Goal: Task Accomplishment & Management: Manage account settings

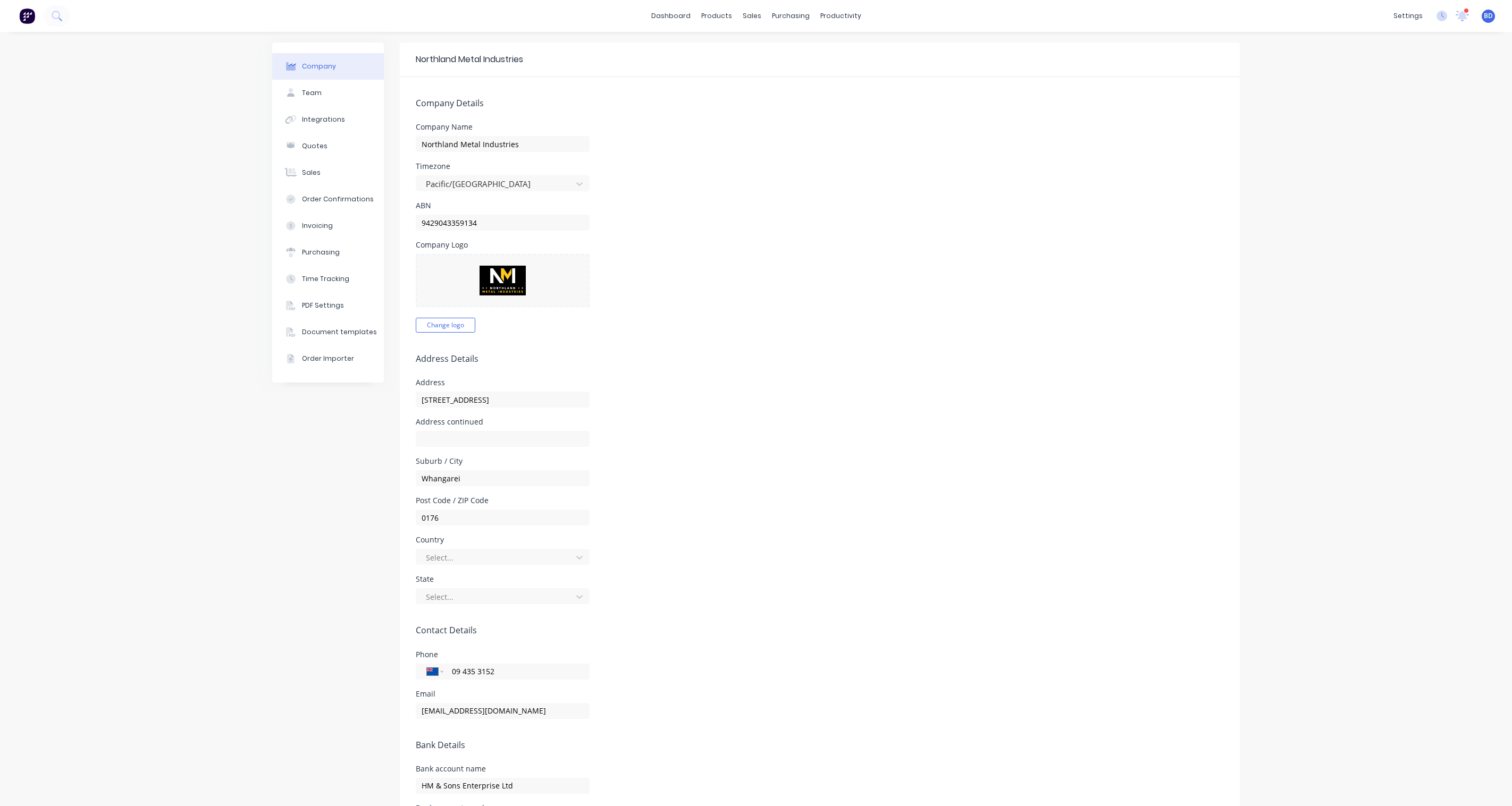
select select "NZ"
click at [783, 54] on div "Sales Orders" at bounding box center [787, 51] width 43 height 9
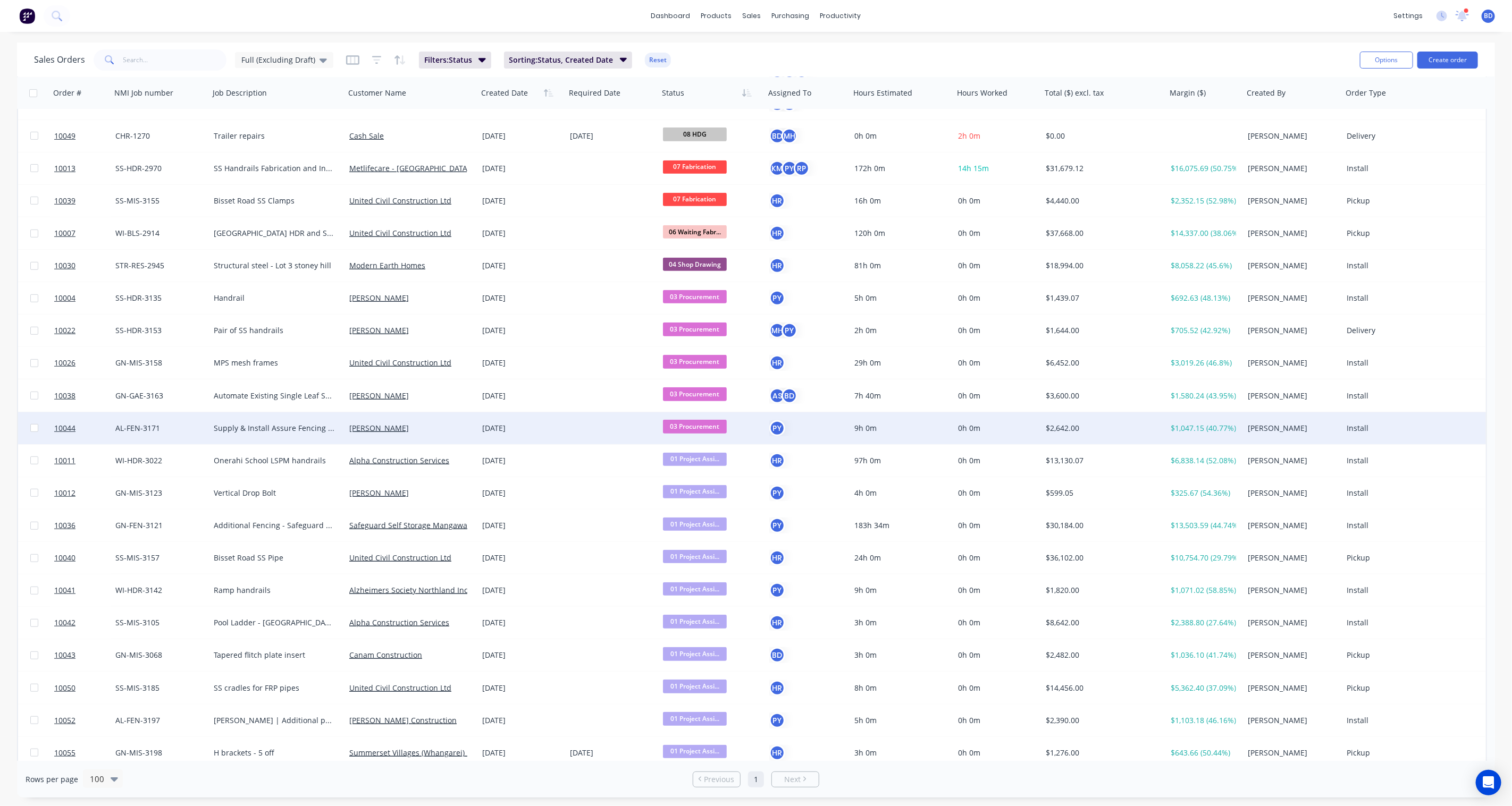
scroll to position [484, 0]
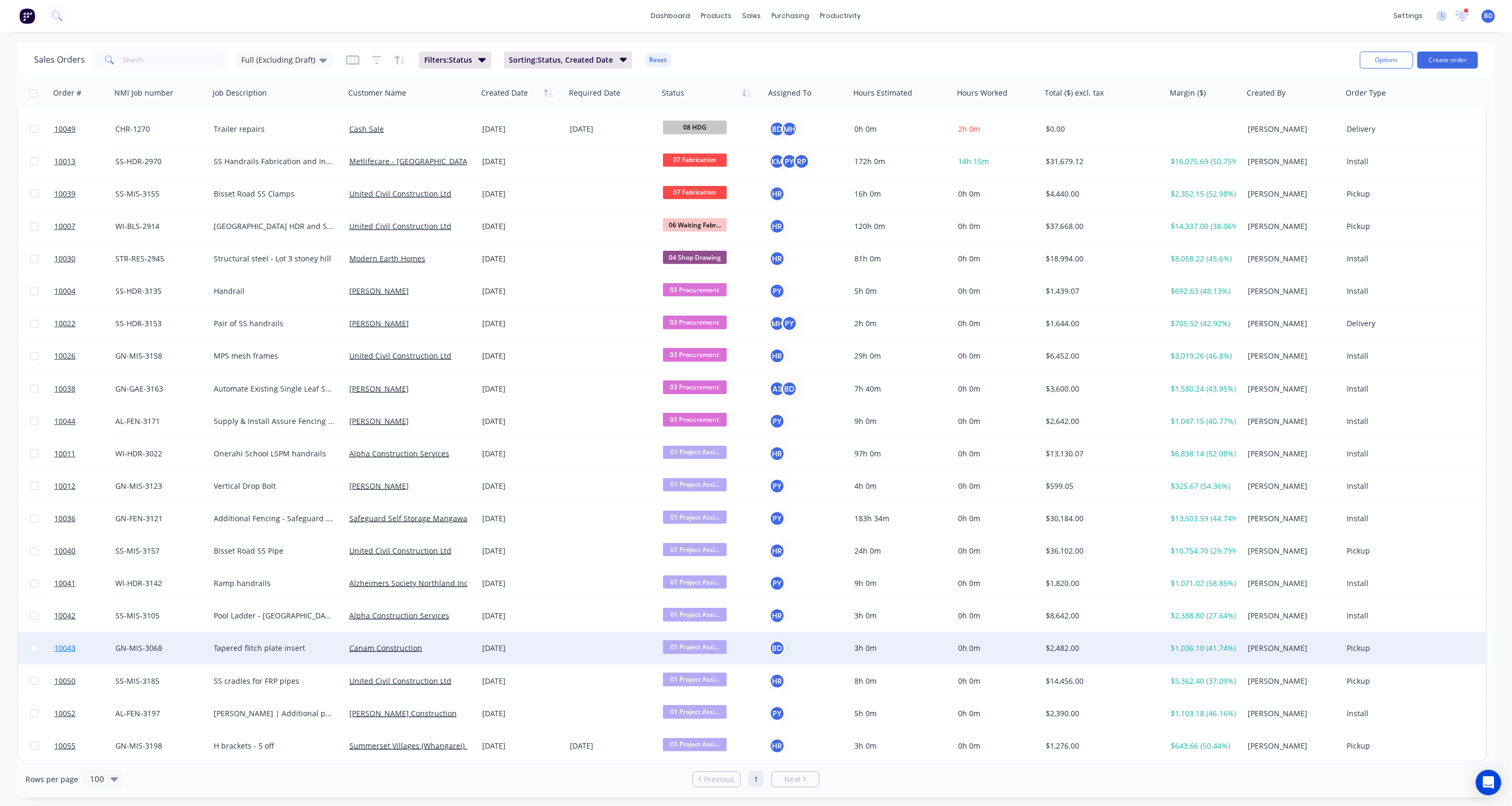
click at [72, 646] on span "10043" at bounding box center [65, 648] width 21 height 11
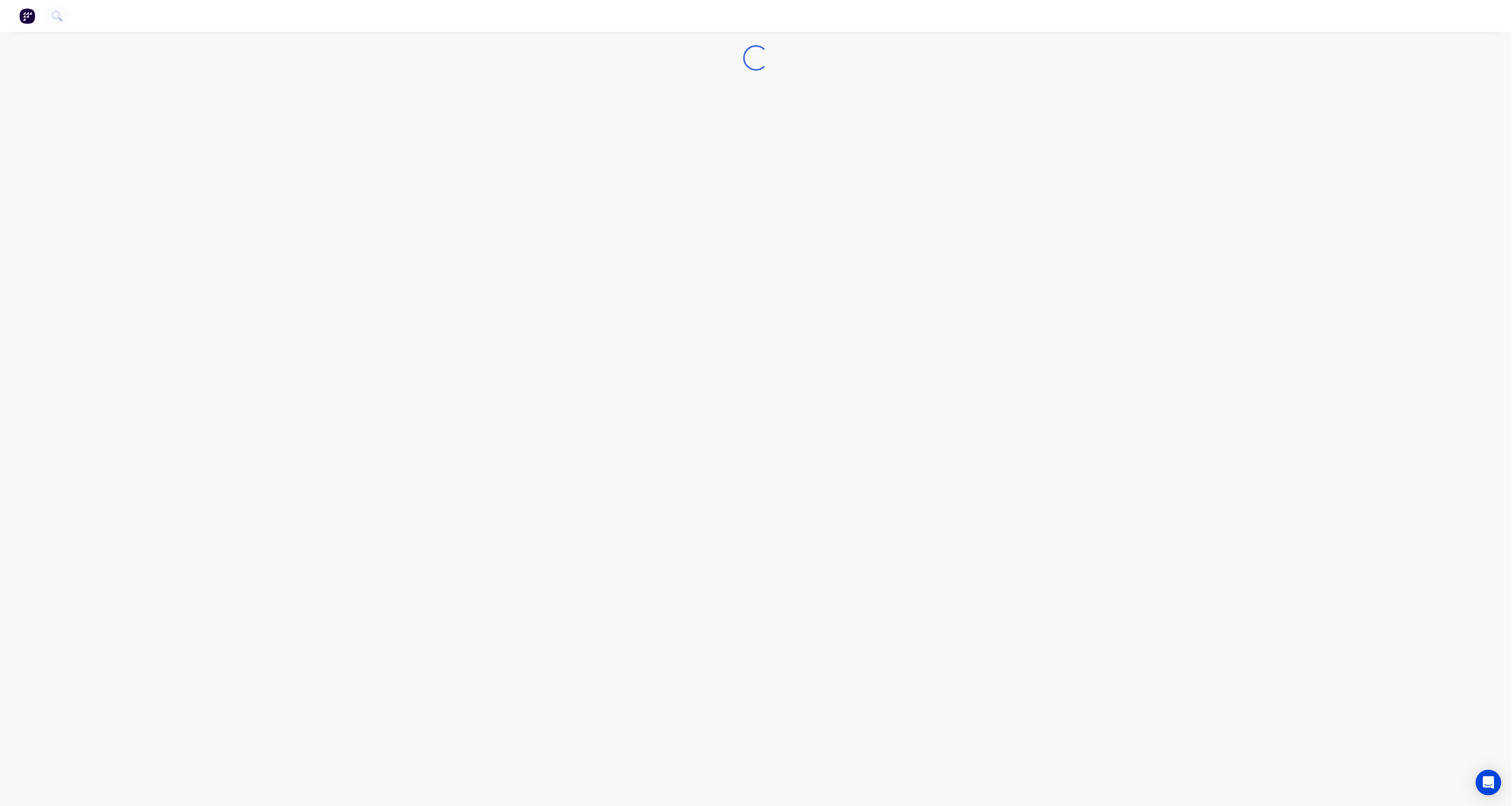
click at [72, 646] on div "Loading..." at bounding box center [756, 403] width 1512 height 806
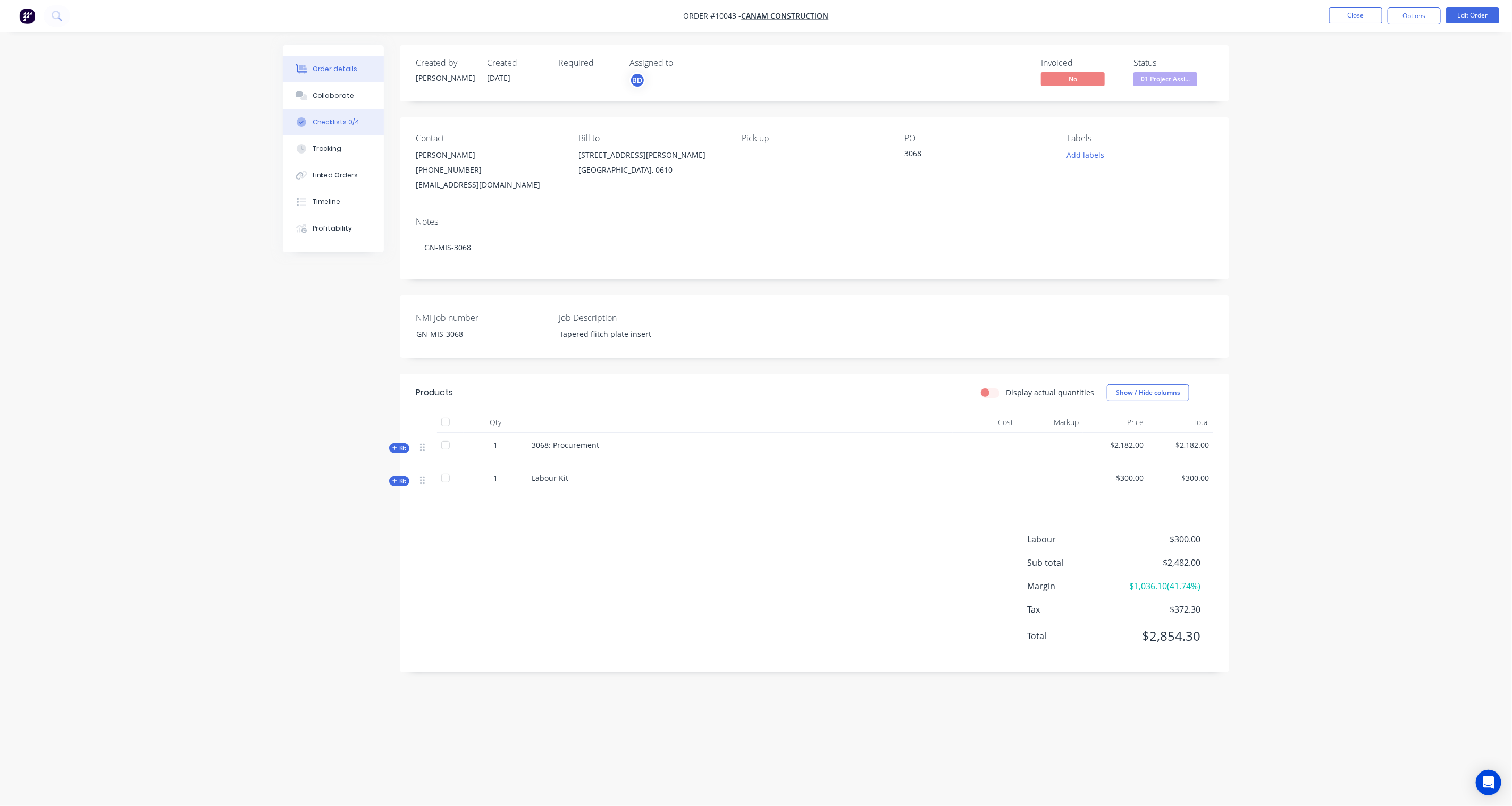
click at [335, 124] on div "Checklists 0/4" at bounding box center [336, 122] width 48 height 9
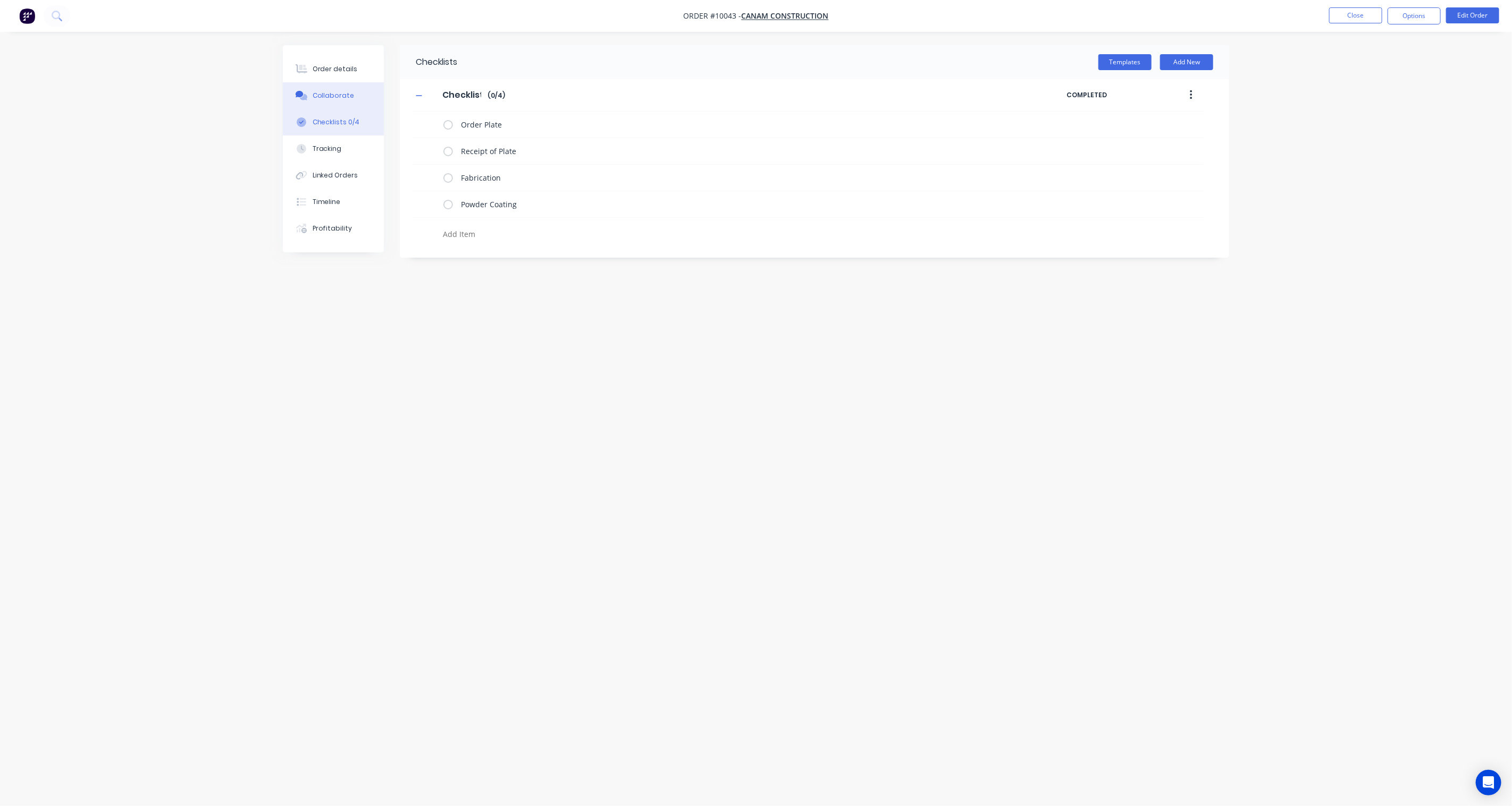
click at [335, 99] on div "Collaborate" at bounding box center [334, 96] width 42 height 9
click at [1341, 13] on button "Close" at bounding box center [1355, 15] width 53 height 16
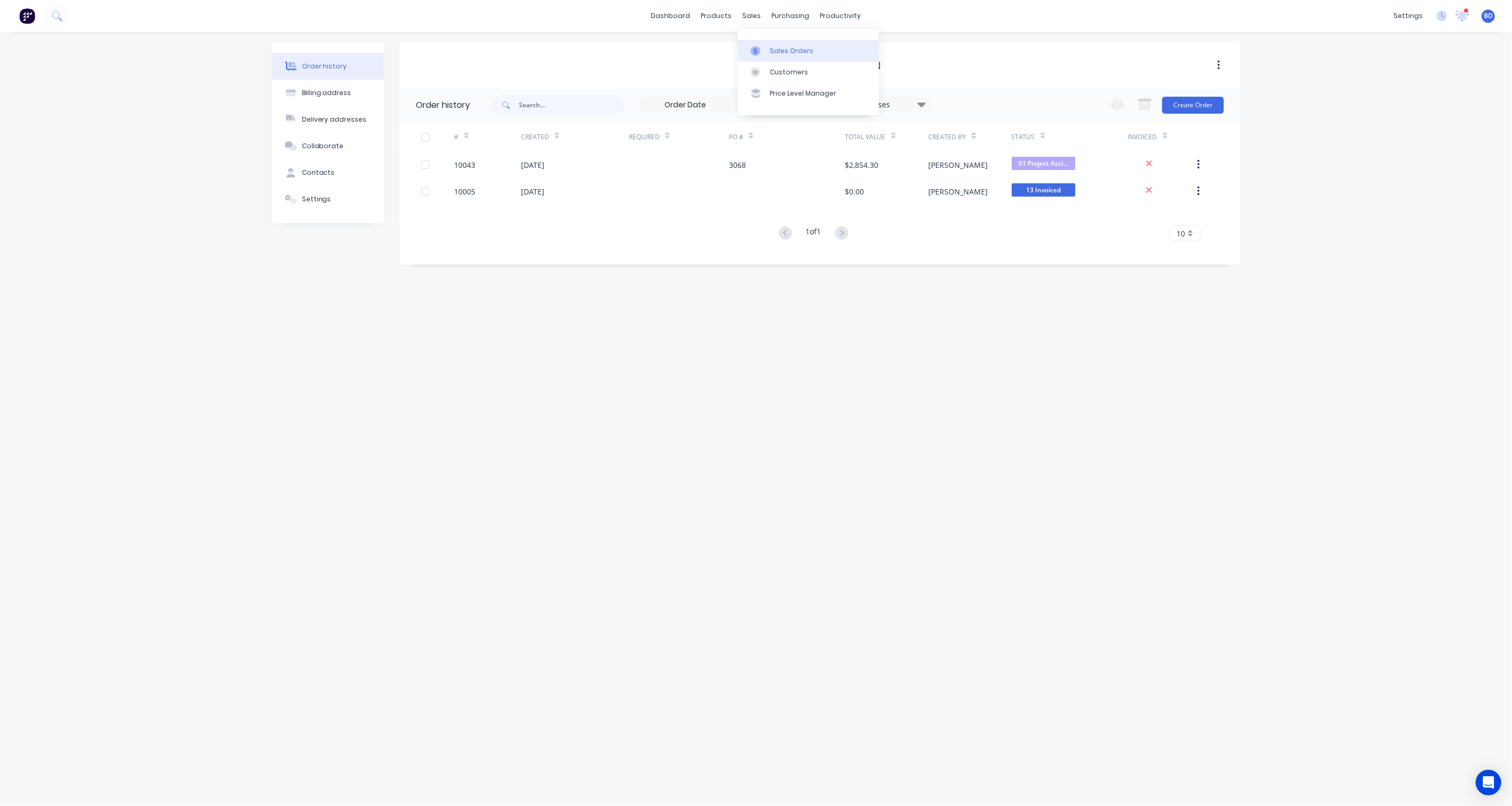
click at [771, 54] on div "Sales Orders" at bounding box center [792, 51] width 43 height 9
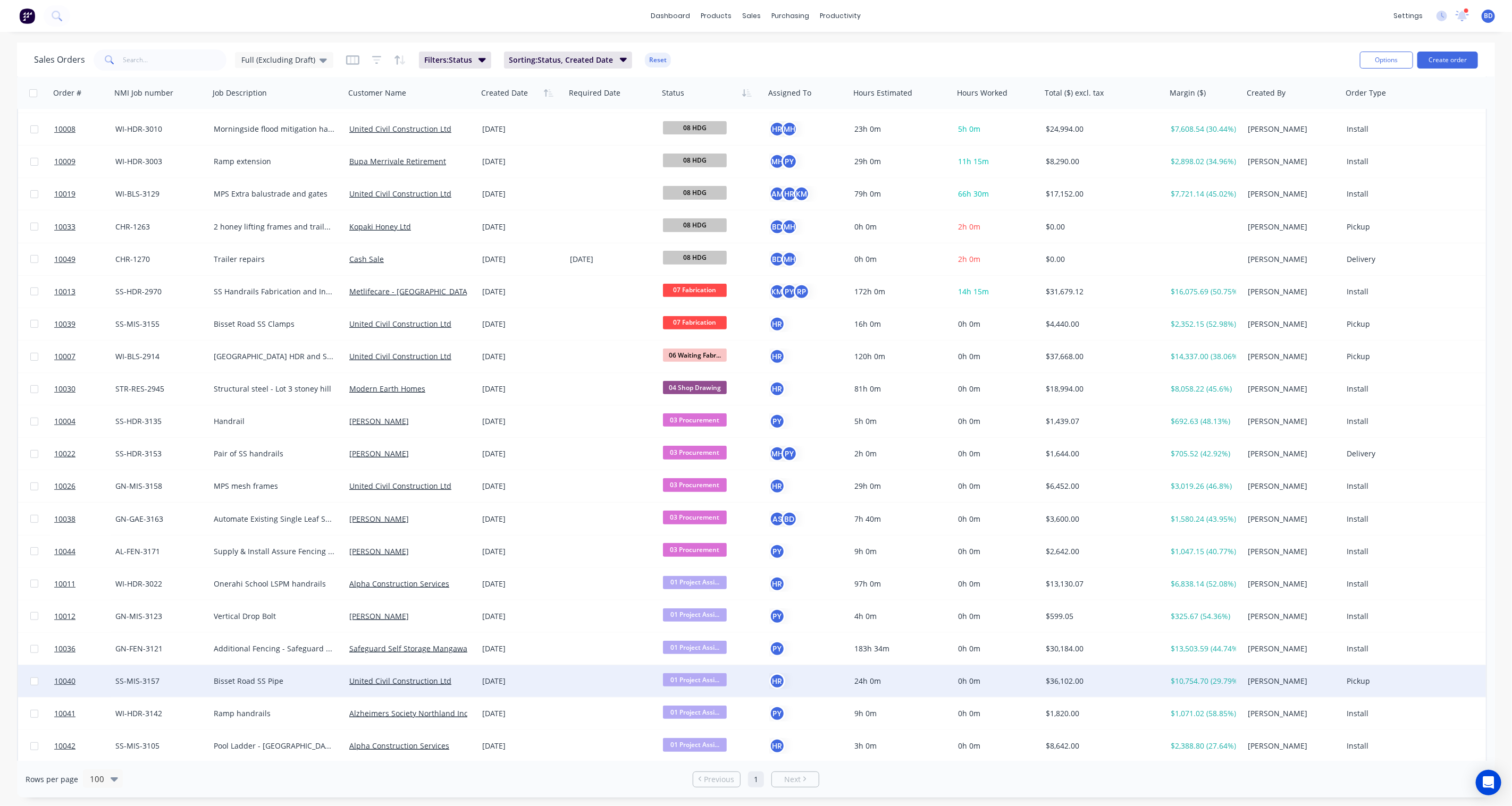
scroll to position [484, 0]
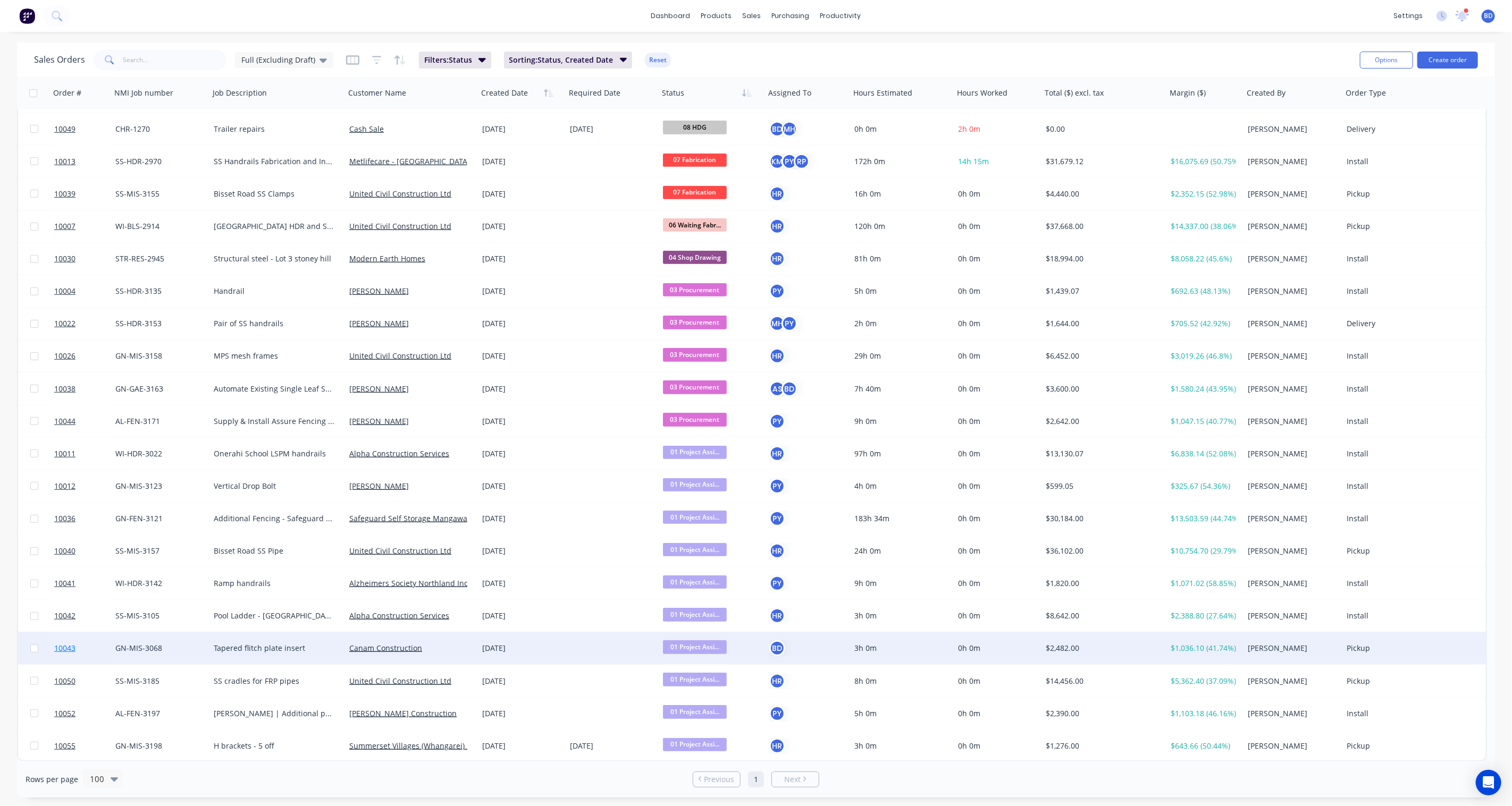
click at [70, 649] on span "10043" at bounding box center [65, 648] width 21 height 11
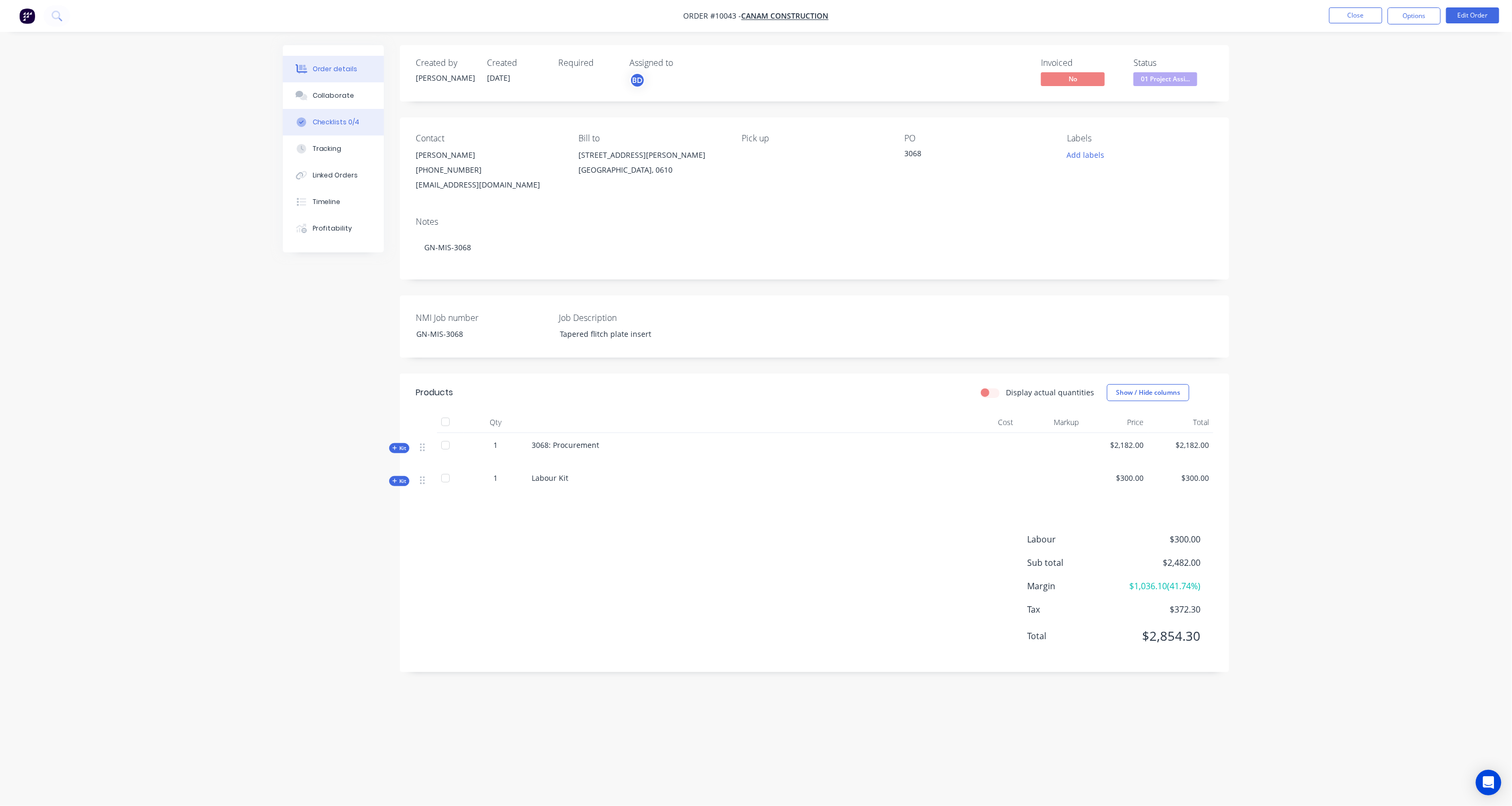
click at [335, 123] on div "Checklists 0/4" at bounding box center [336, 122] width 48 height 9
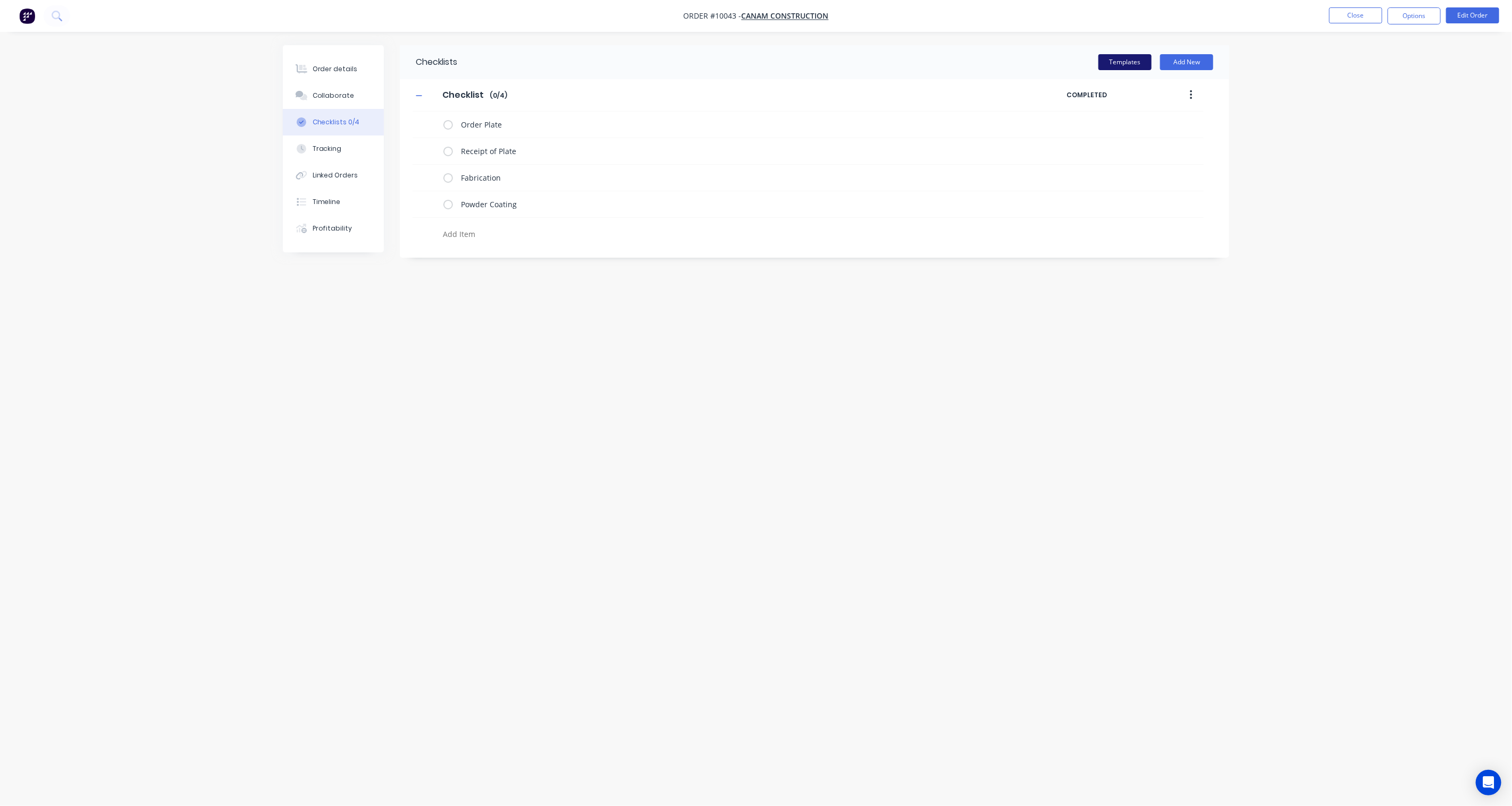
click at [1120, 62] on button "Templates" at bounding box center [1125, 62] width 53 height 16
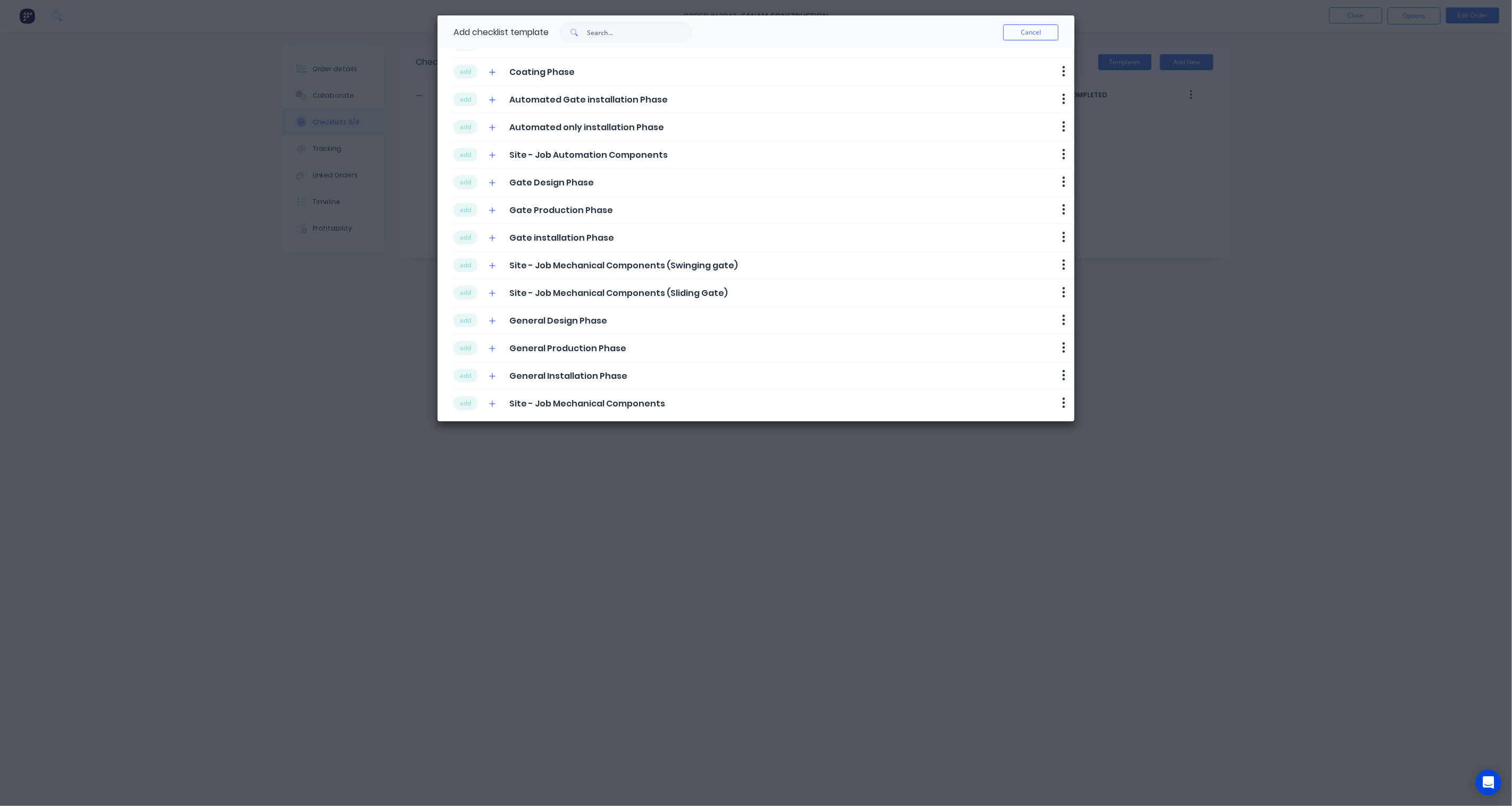
scroll to position [113, 0]
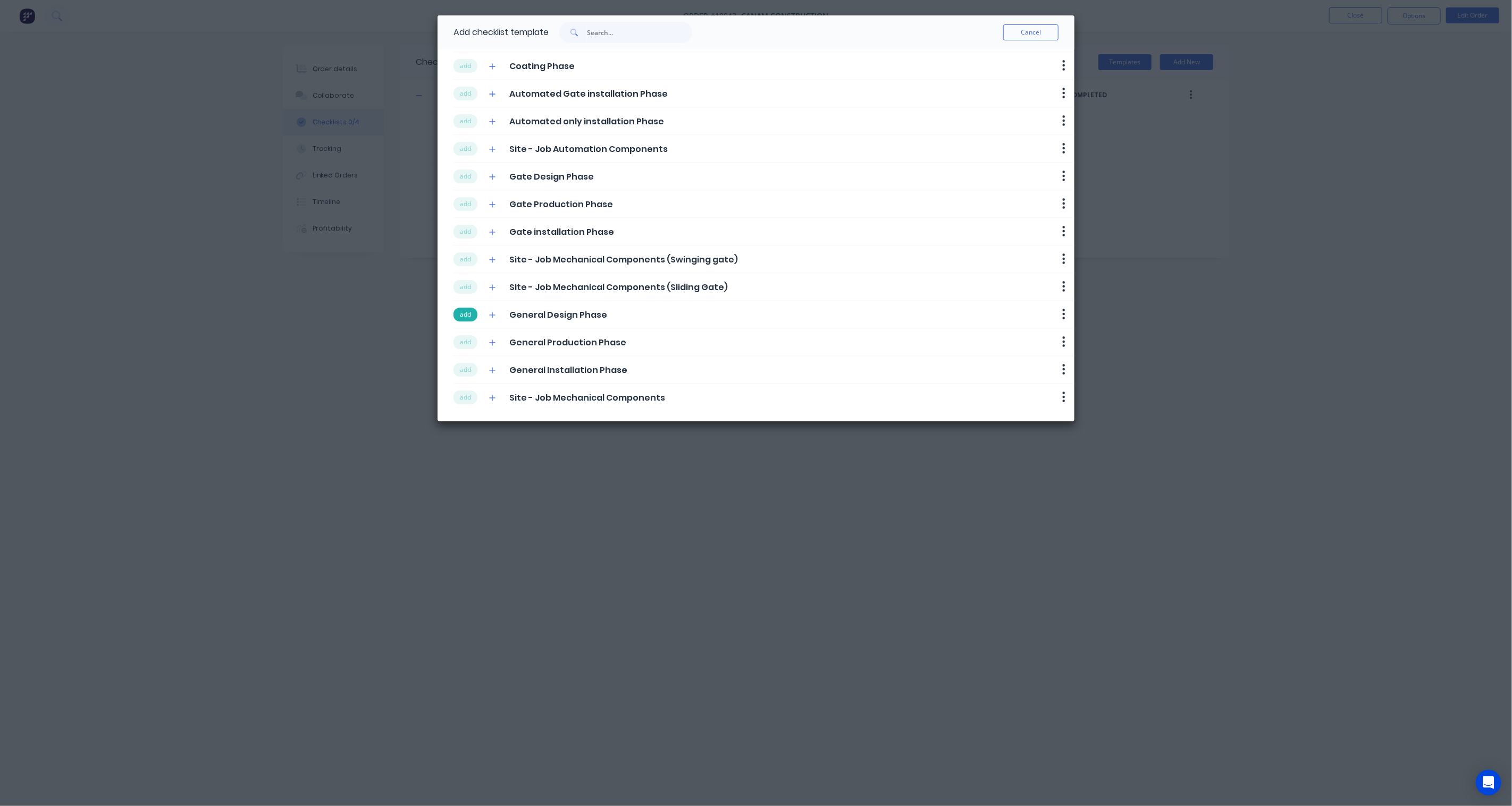
click at [464, 312] on button "add" at bounding box center [465, 314] width 24 height 14
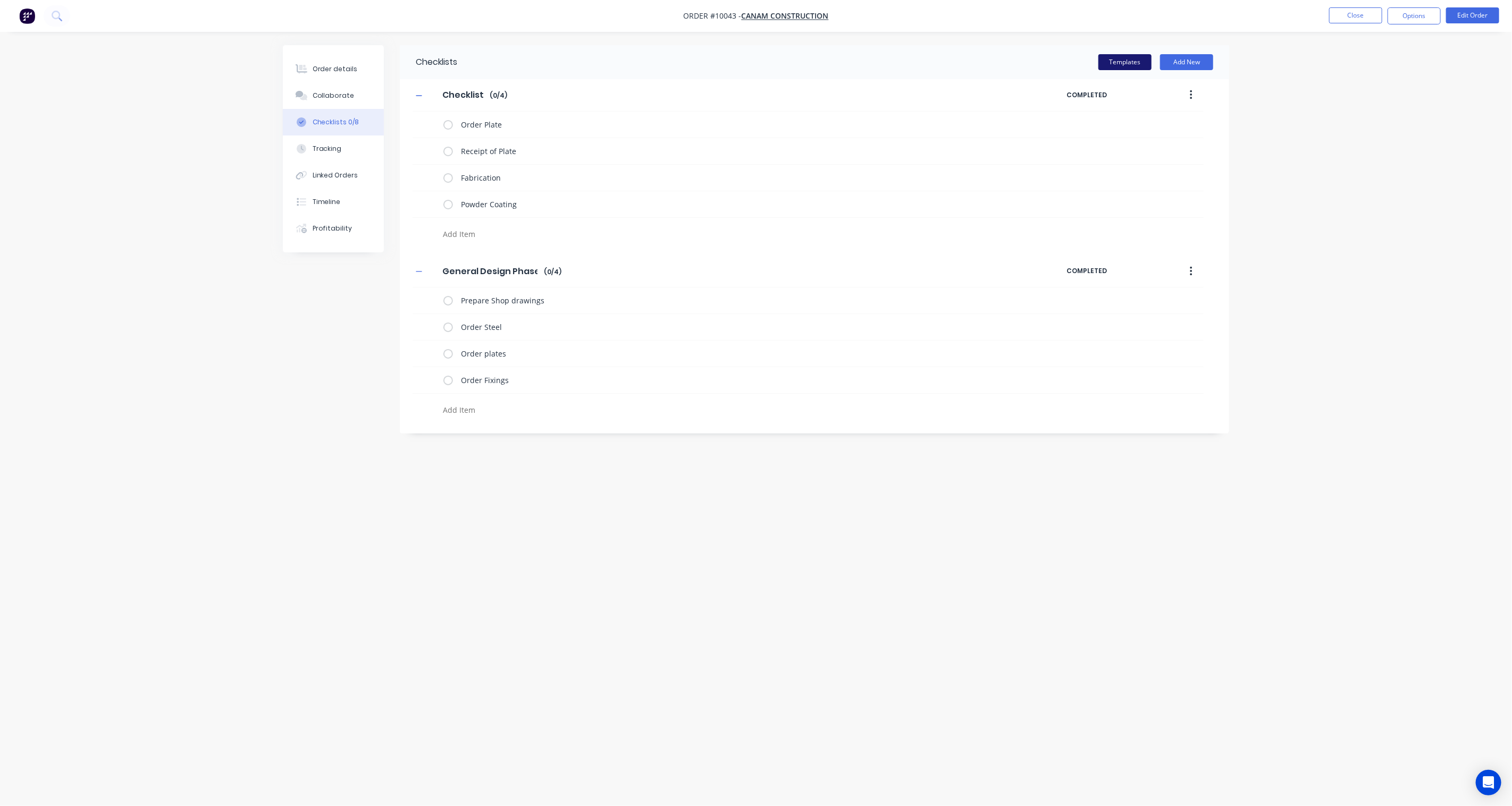
click at [1128, 62] on button "Templates" at bounding box center [1125, 62] width 53 height 16
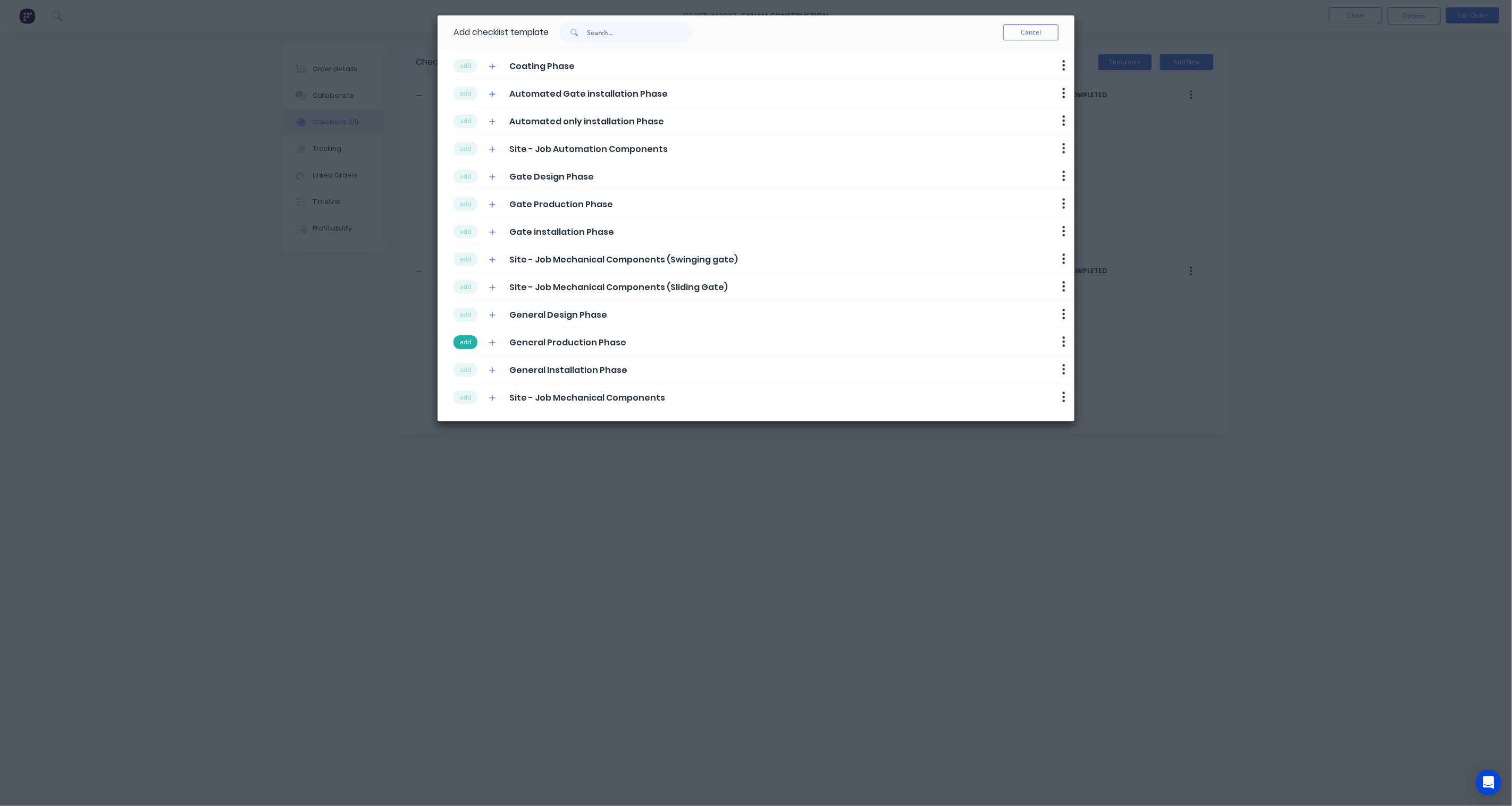
click at [469, 341] on button "add" at bounding box center [465, 343] width 24 height 14
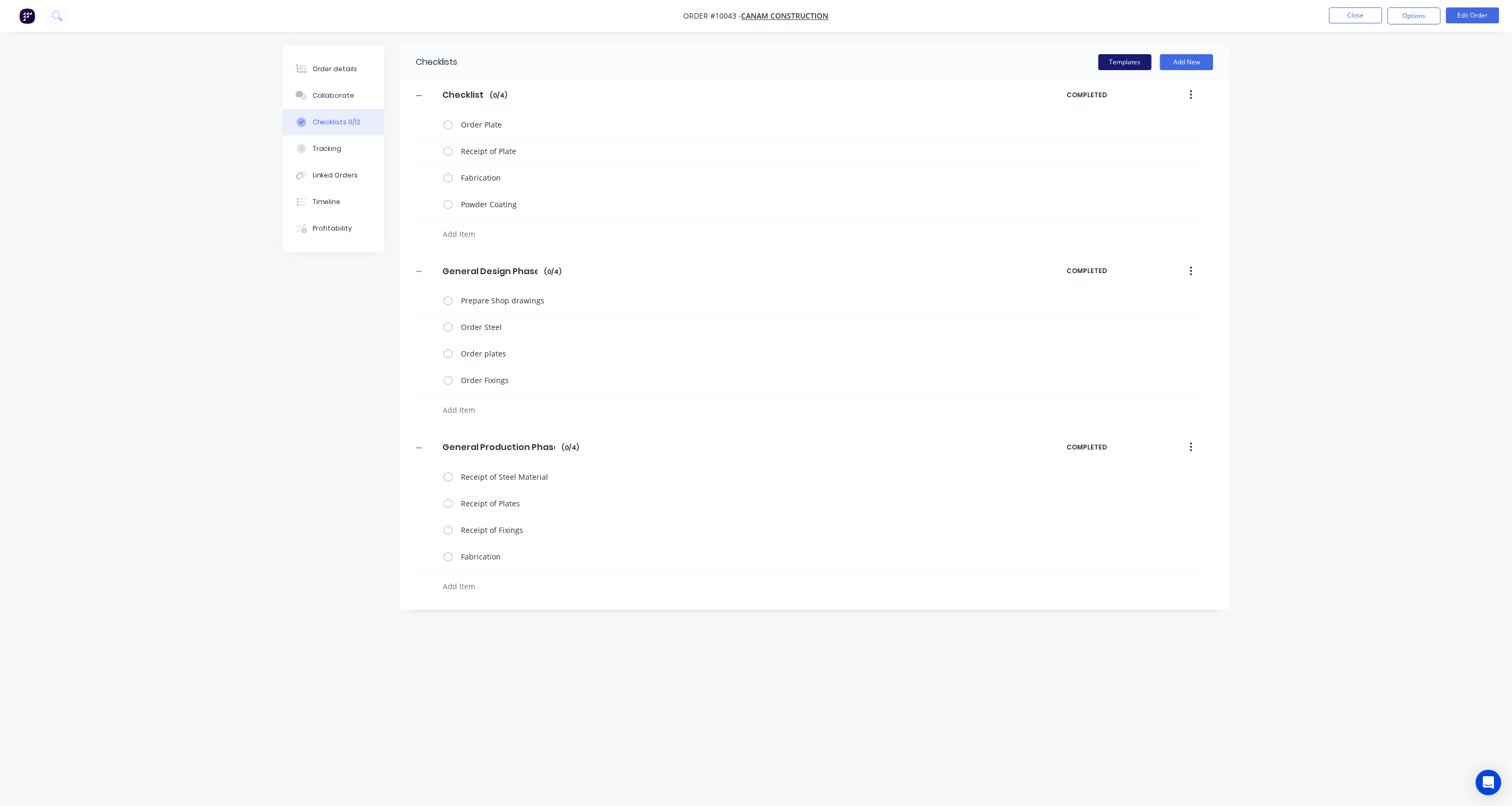
click at [1136, 55] on button "Templates" at bounding box center [1125, 62] width 53 height 16
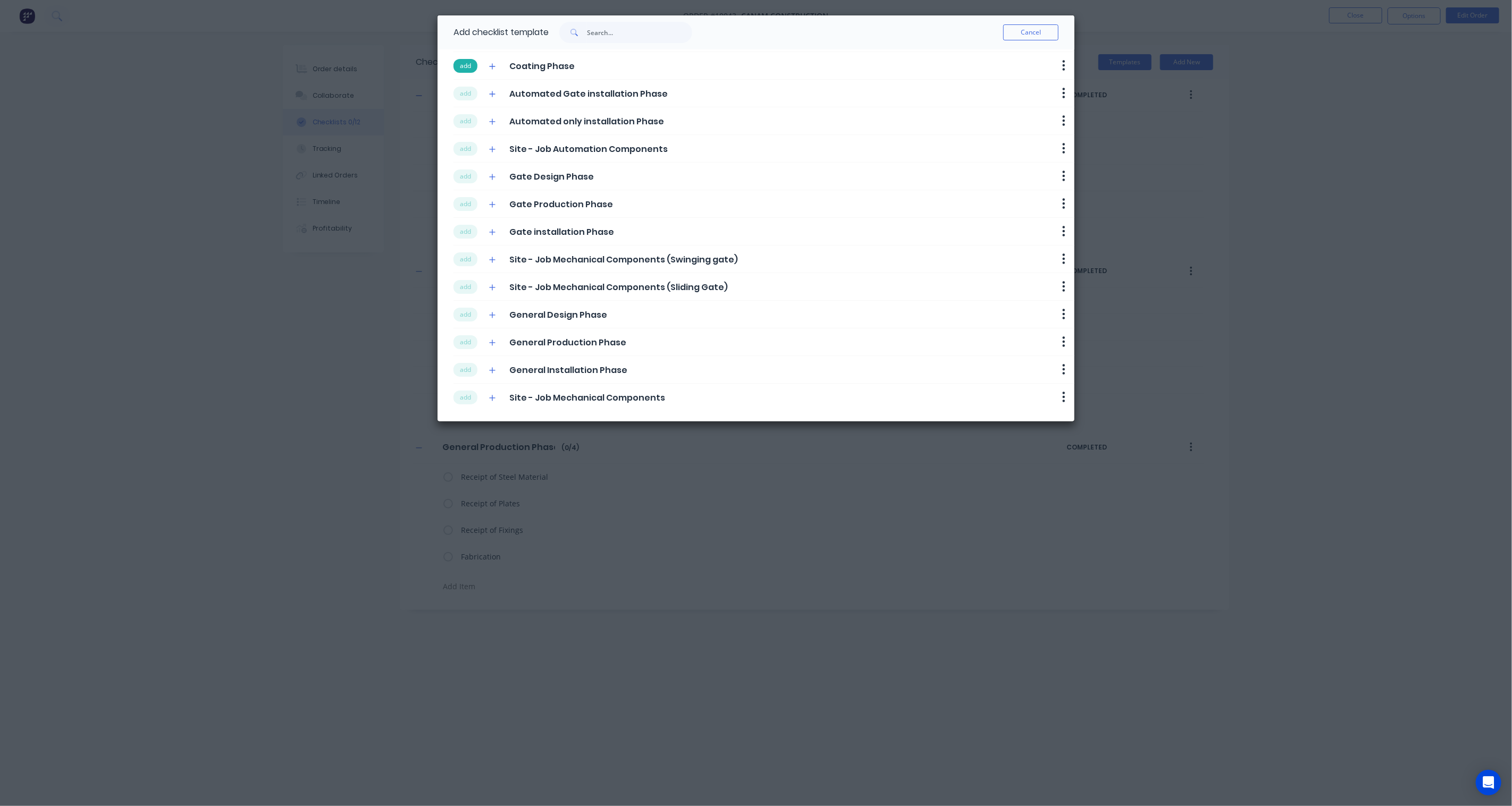
click at [465, 65] on button "add" at bounding box center [465, 66] width 24 height 14
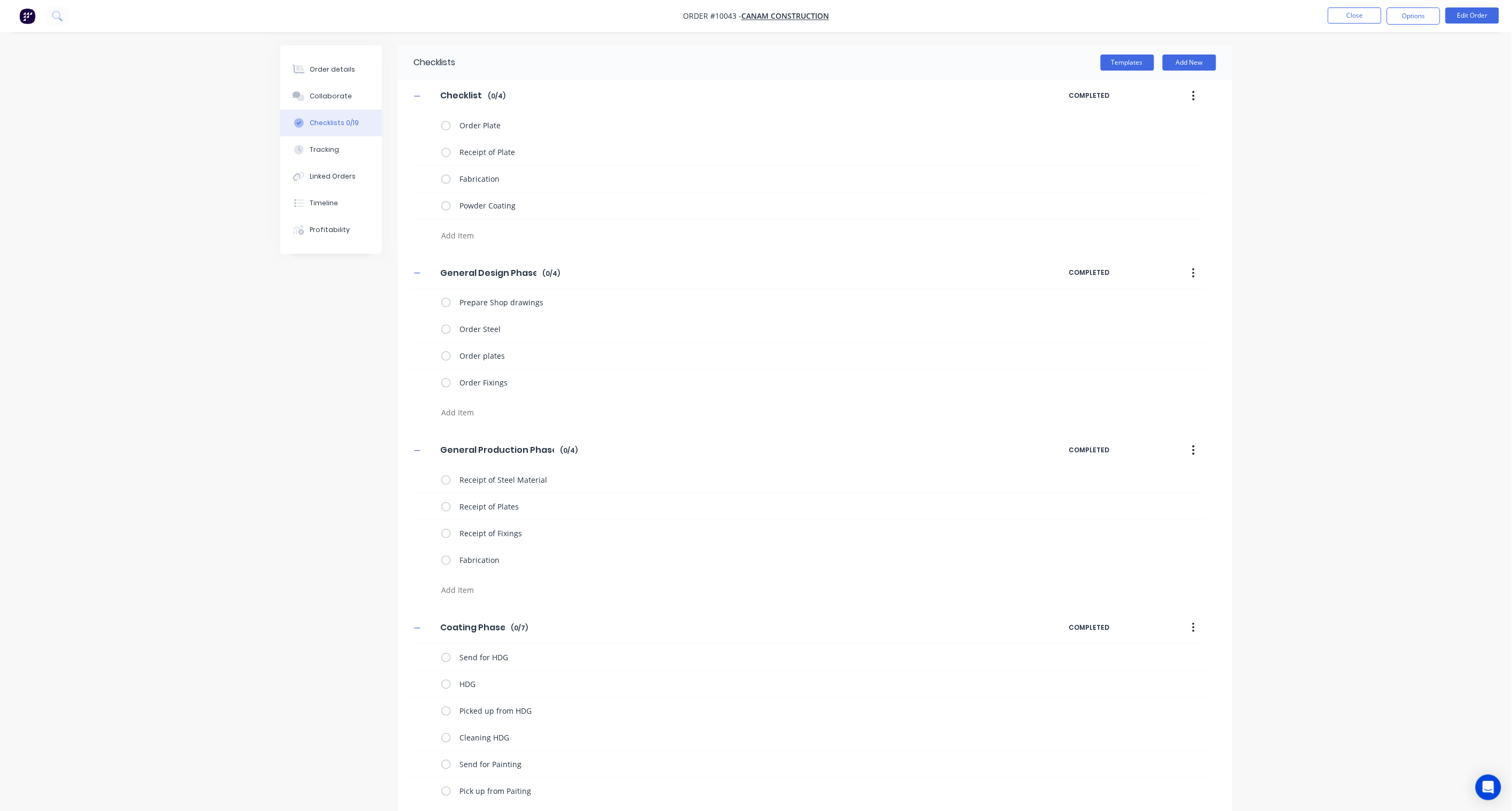
click at [1196, 95] on button "button" at bounding box center [1193, 96] width 25 height 19
click at [1147, 145] on div "Delete" at bounding box center [1155, 145] width 82 height 15
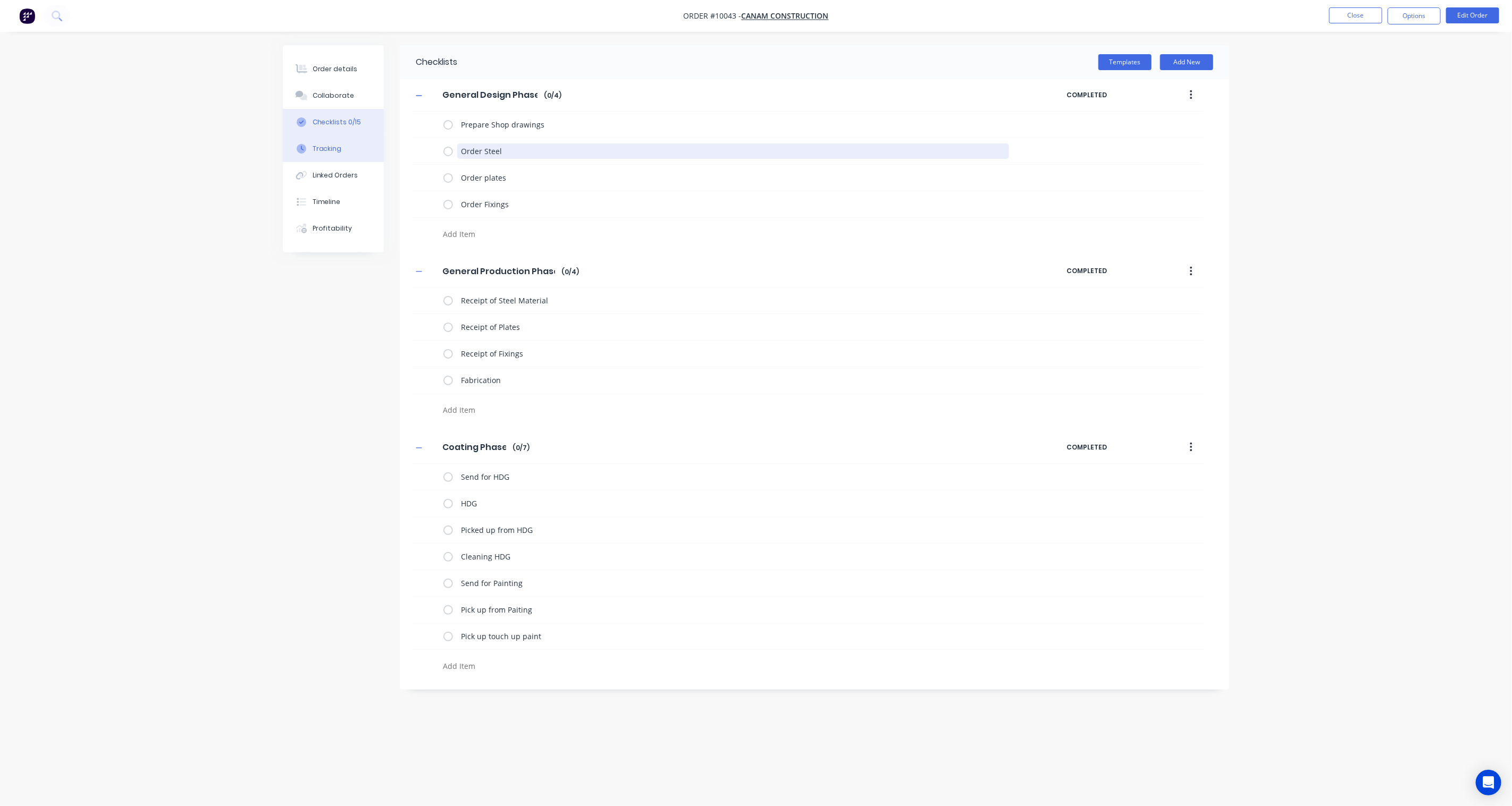
drag, startPoint x: 551, startPoint y: 153, endPoint x: 381, endPoint y: 150, distance: 170.0
click at [381, 150] on div "Order details Collaborate Checklists 0/15 Tracking Linked Orders Timeline Profi…" at bounding box center [756, 382] width 967 height 675
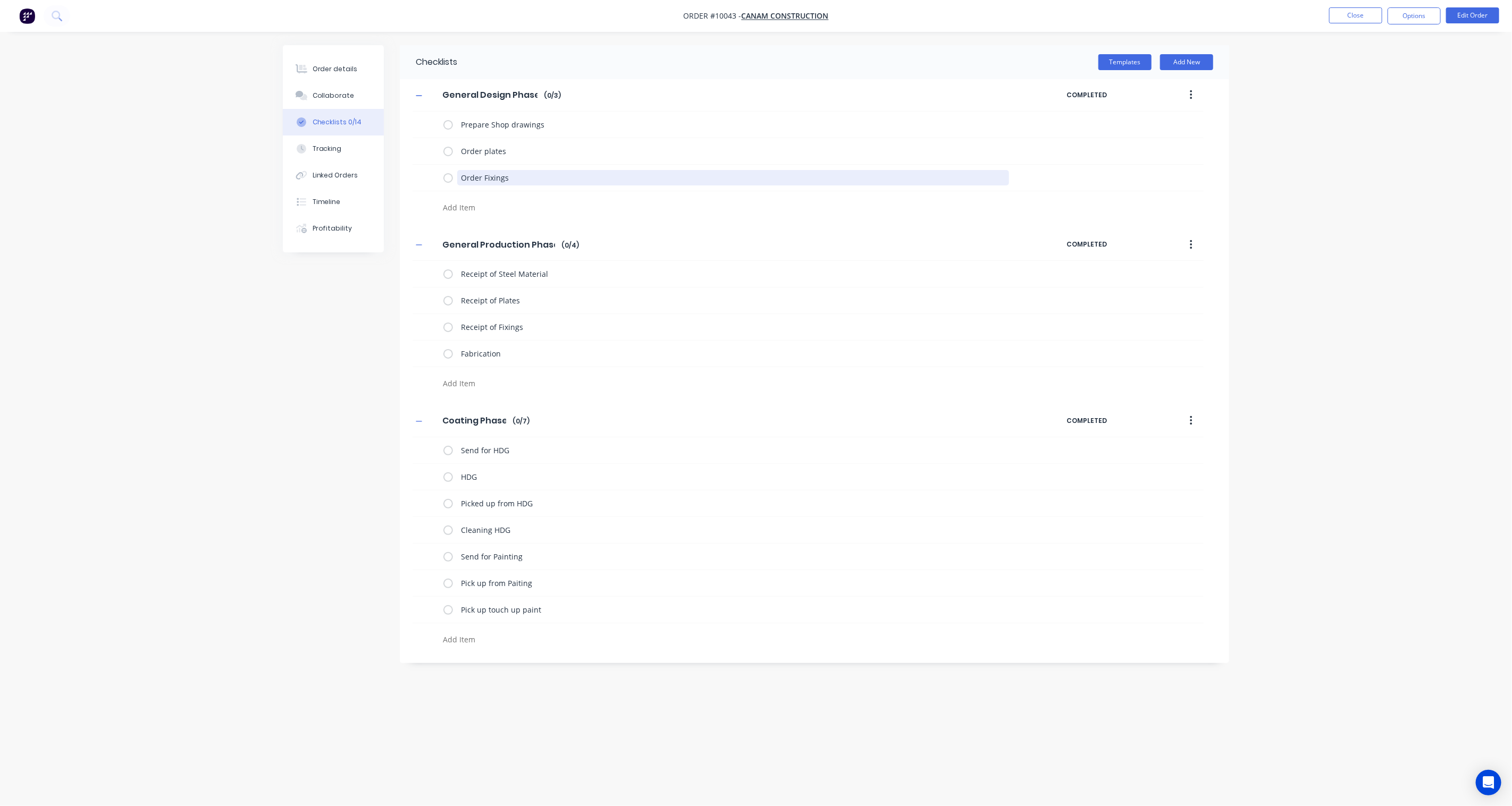
drag, startPoint x: 522, startPoint y: 177, endPoint x: 395, endPoint y: 168, distance: 127.3
click at [395, 168] on div "Order details Collaborate Checklists 0/14 Tracking Linked Orders Timeline Profi…" at bounding box center [756, 382] width 967 height 675
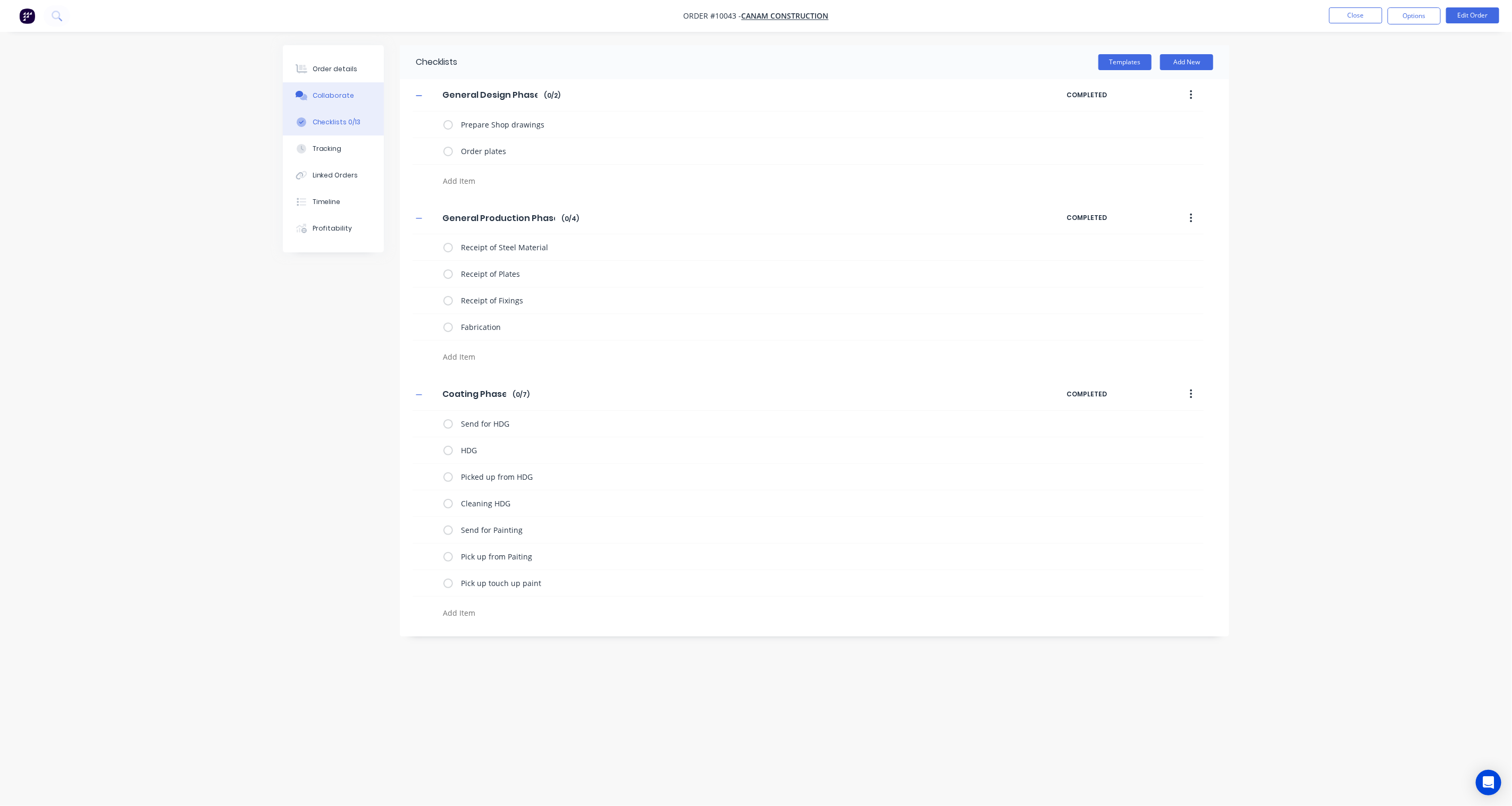
click at [326, 86] on button "Collaborate" at bounding box center [333, 95] width 101 height 26
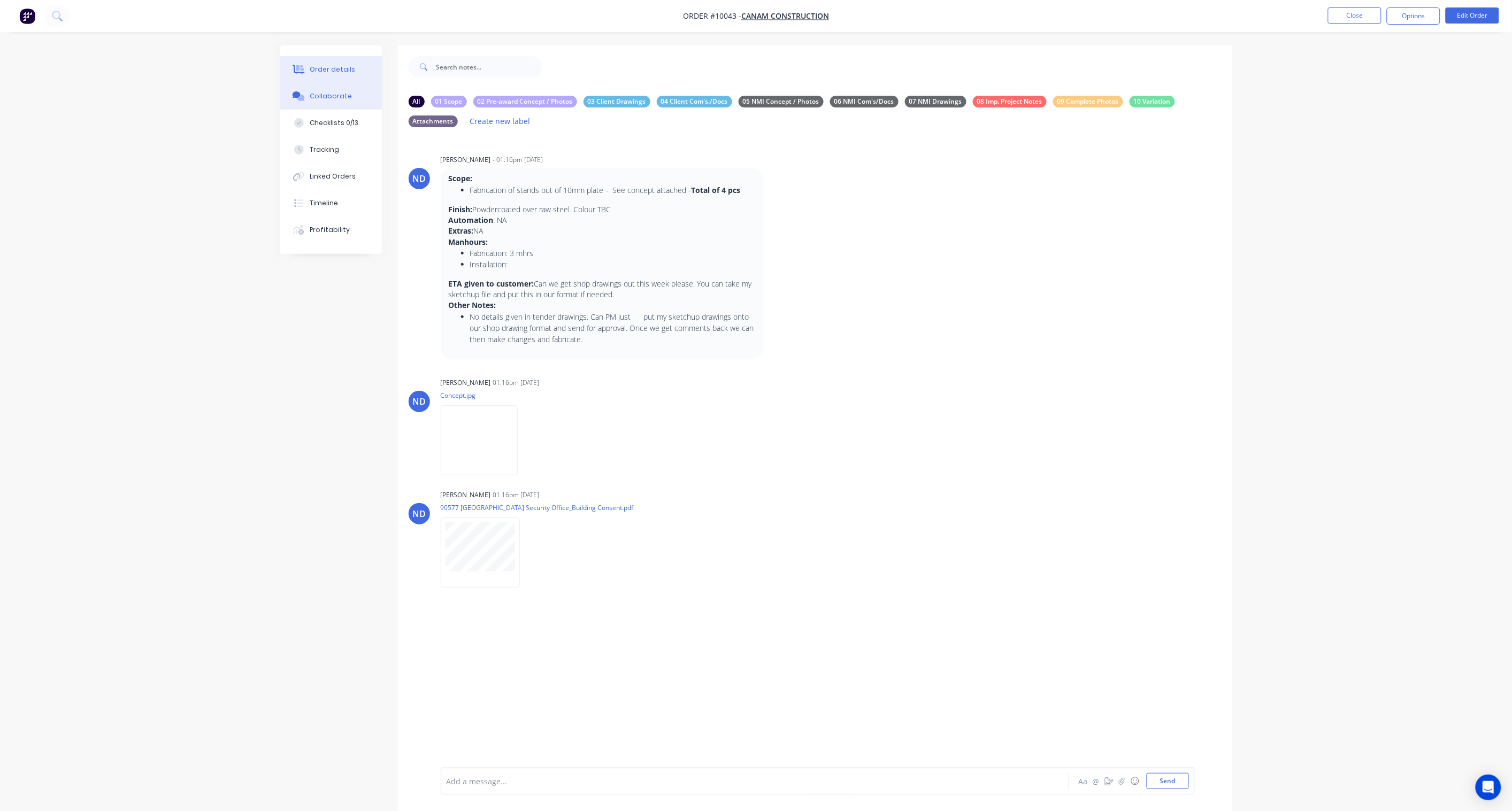
click at [329, 67] on div "Order details" at bounding box center [332, 70] width 45 height 9
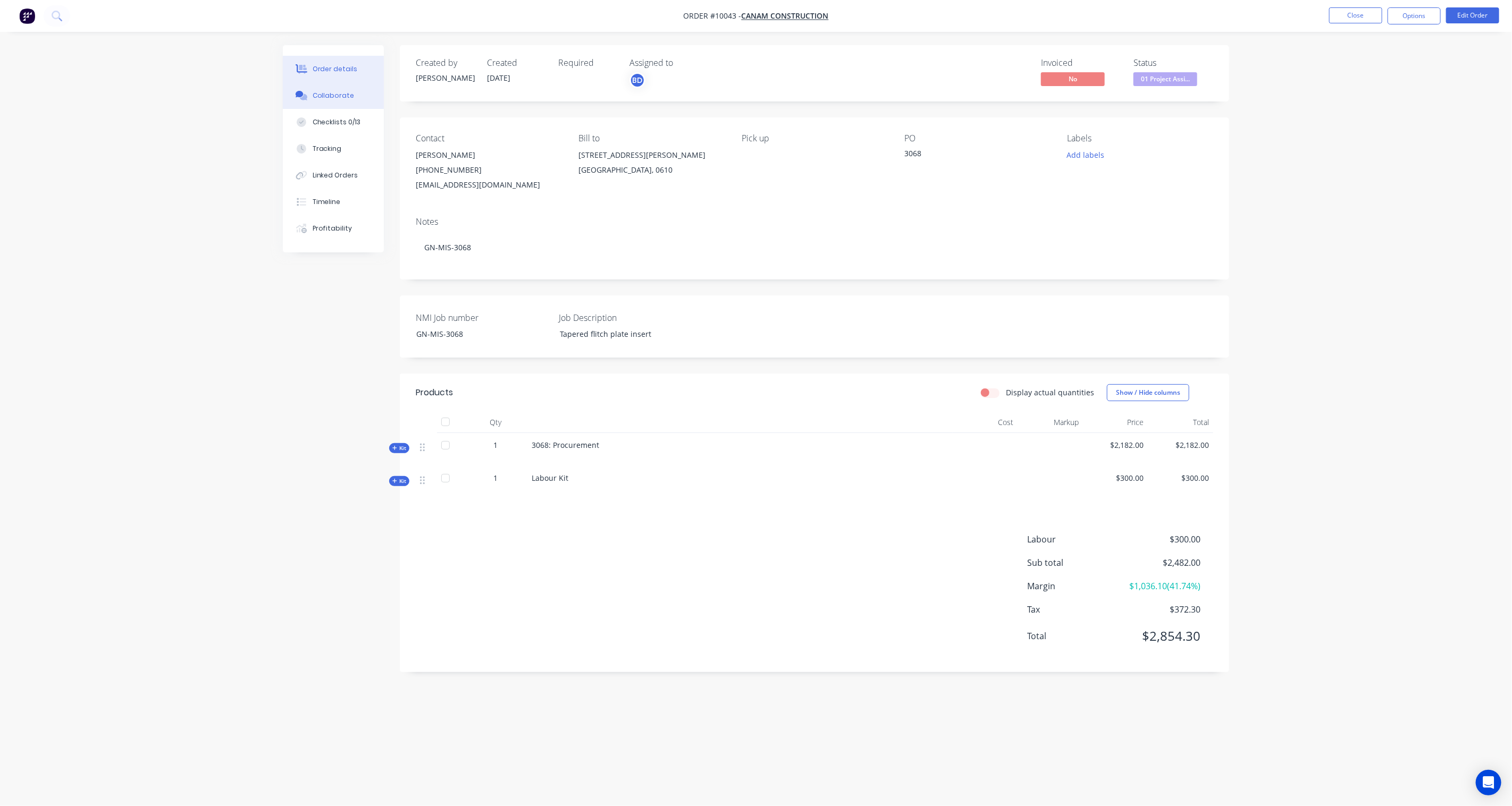
click at [332, 99] on div "Collaborate" at bounding box center [334, 96] width 42 height 9
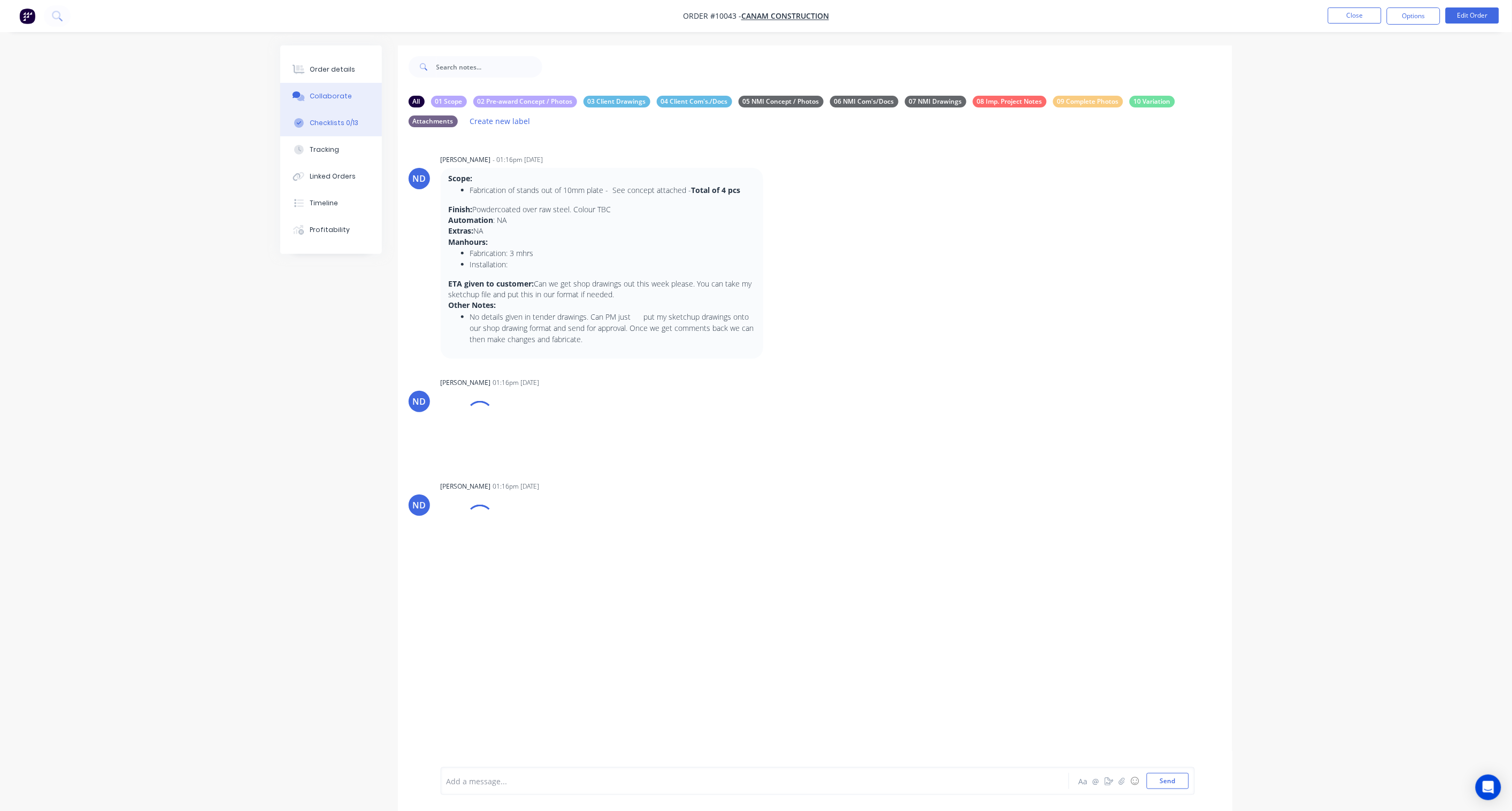
click at [338, 124] on div "Checklists 0/13" at bounding box center [334, 123] width 48 height 9
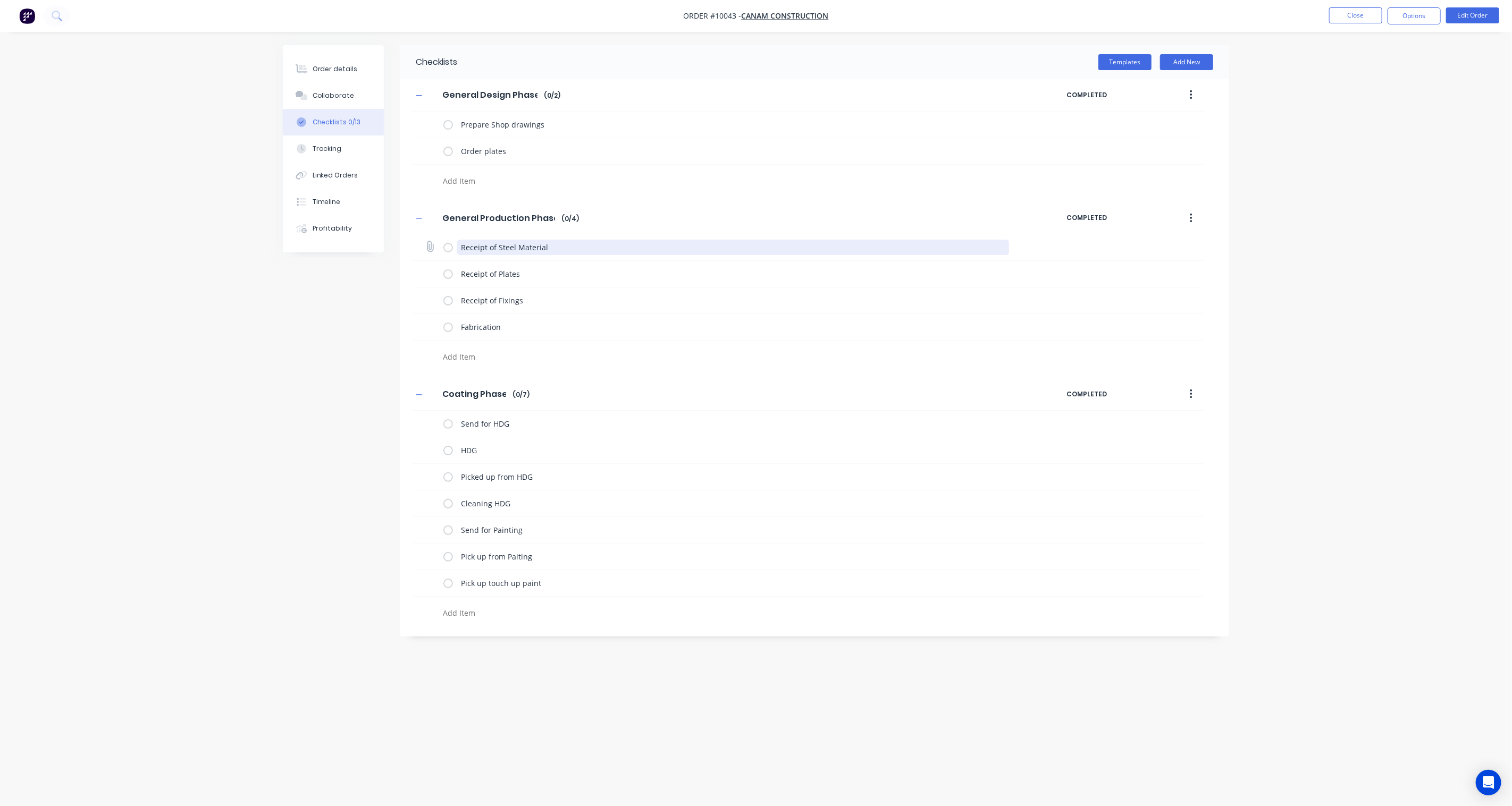
drag, startPoint x: 567, startPoint y: 246, endPoint x: 445, endPoint y: 242, distance: 122.1
click at [445, 242] on div "Receipt of Steel Material" at bounding box center [728, 248] width 571 height 21
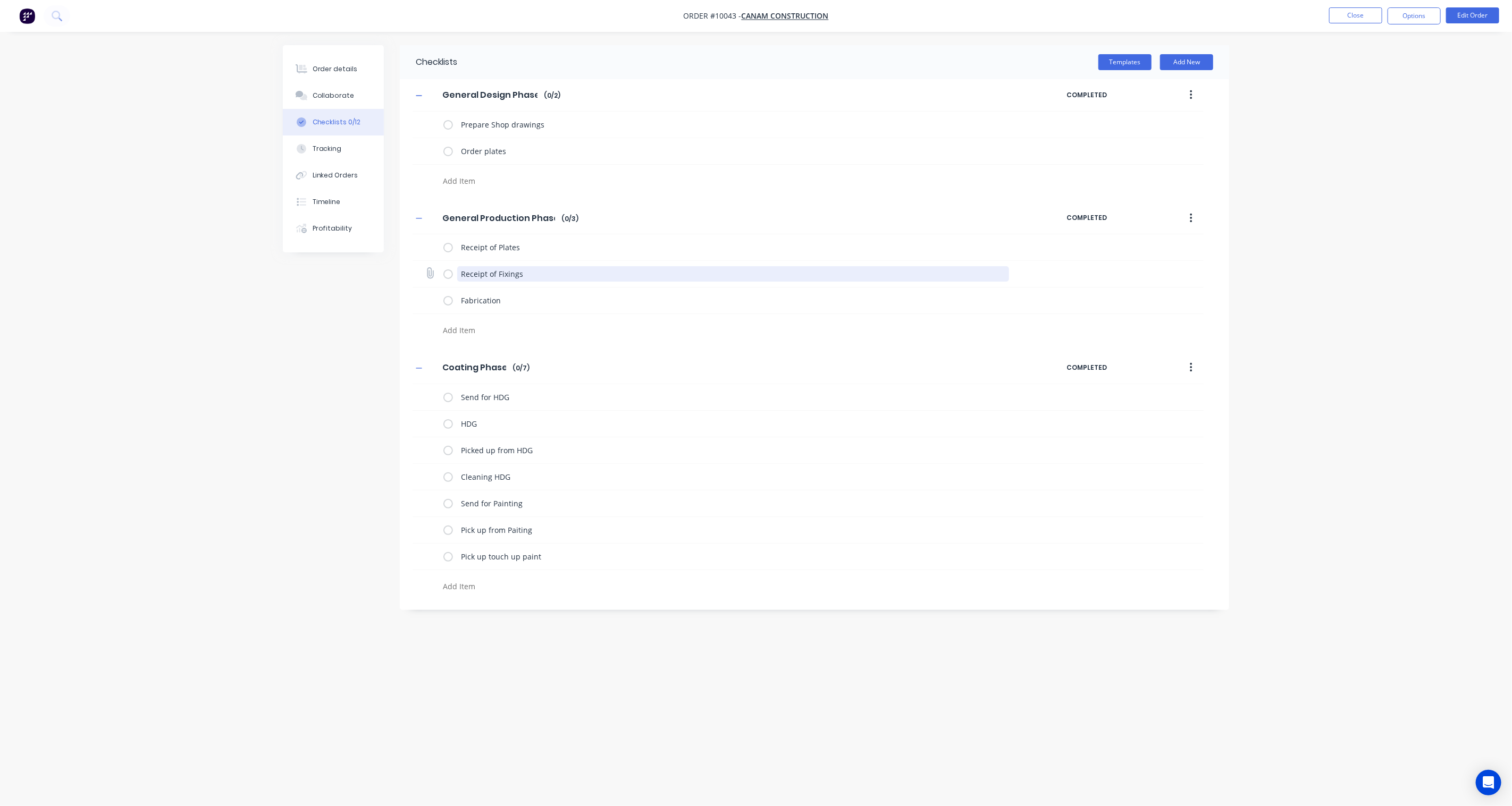
drag, startPoint x: 534, startPoint y: 274, endPoint x: 426, endPoint y: 266, distance: 108.3
click at [426, 266] on div "Receipt of Fixings" at bounding box center [808, 274] width 791 height 26
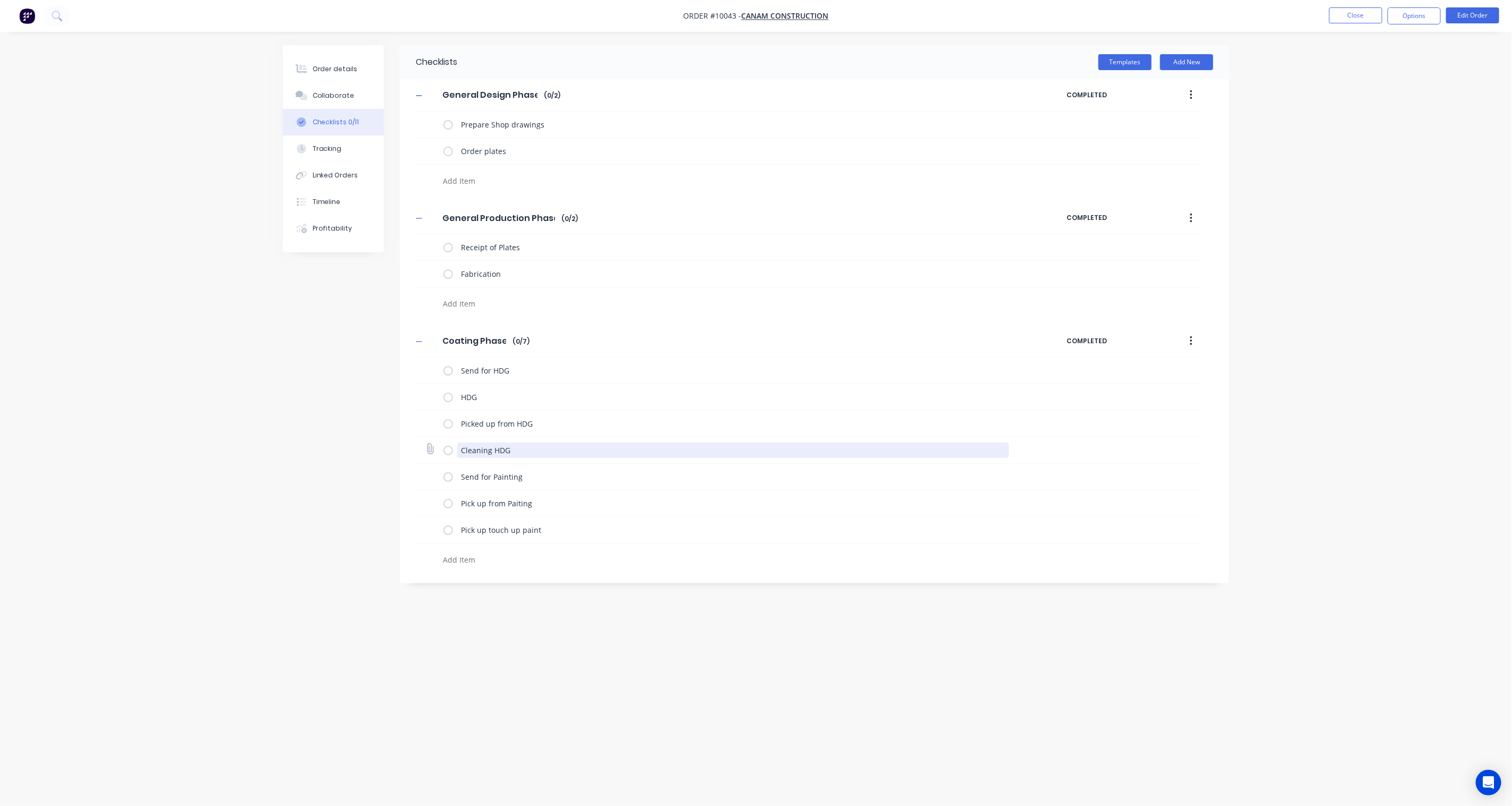
click at [516, 447] on textarea "Cleaning HDG" at bounding box center [733, 451] width 552 height 15
drag, startPoint x: 529, startPoint y: 365, endPoint x: 383, endPoint y: 364, distance: 146.0
click at [383, 364] on div "Checklists Templates Add New General Design Phase General Design Phase Enter Ch…" at bounding box center [756, 382] width 946 height 675
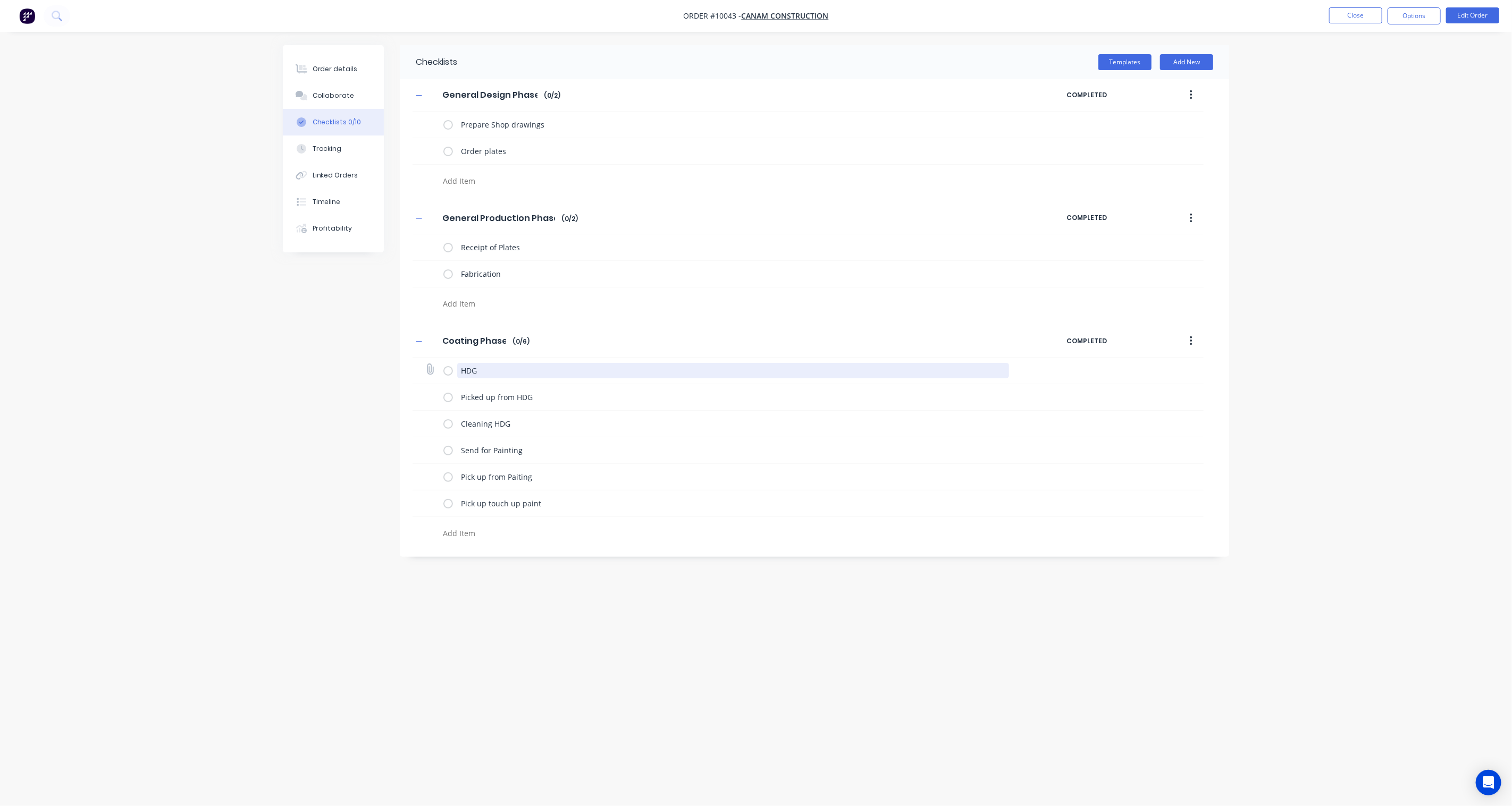
drag, startPoint x: 500, startPoint y: 374, endPoint x: 414, endPoint y: 363, distance: 86.7
click at [414, 363] on div "HDG" at bounding box center [808, 371] width 791 height 26
drag, startPoint x: 550, startPoint y: 369, endPoint x: 416, endPoint y: 365, distance: 134.1
click at [416, 365] on div "Picked up from HDG" at bounding box center [808, 371] width 791 height 26
drag, startPoint x: 524, startPoint y: 373, endPoint x: 444, endPoint y: 370, distance: 80.1
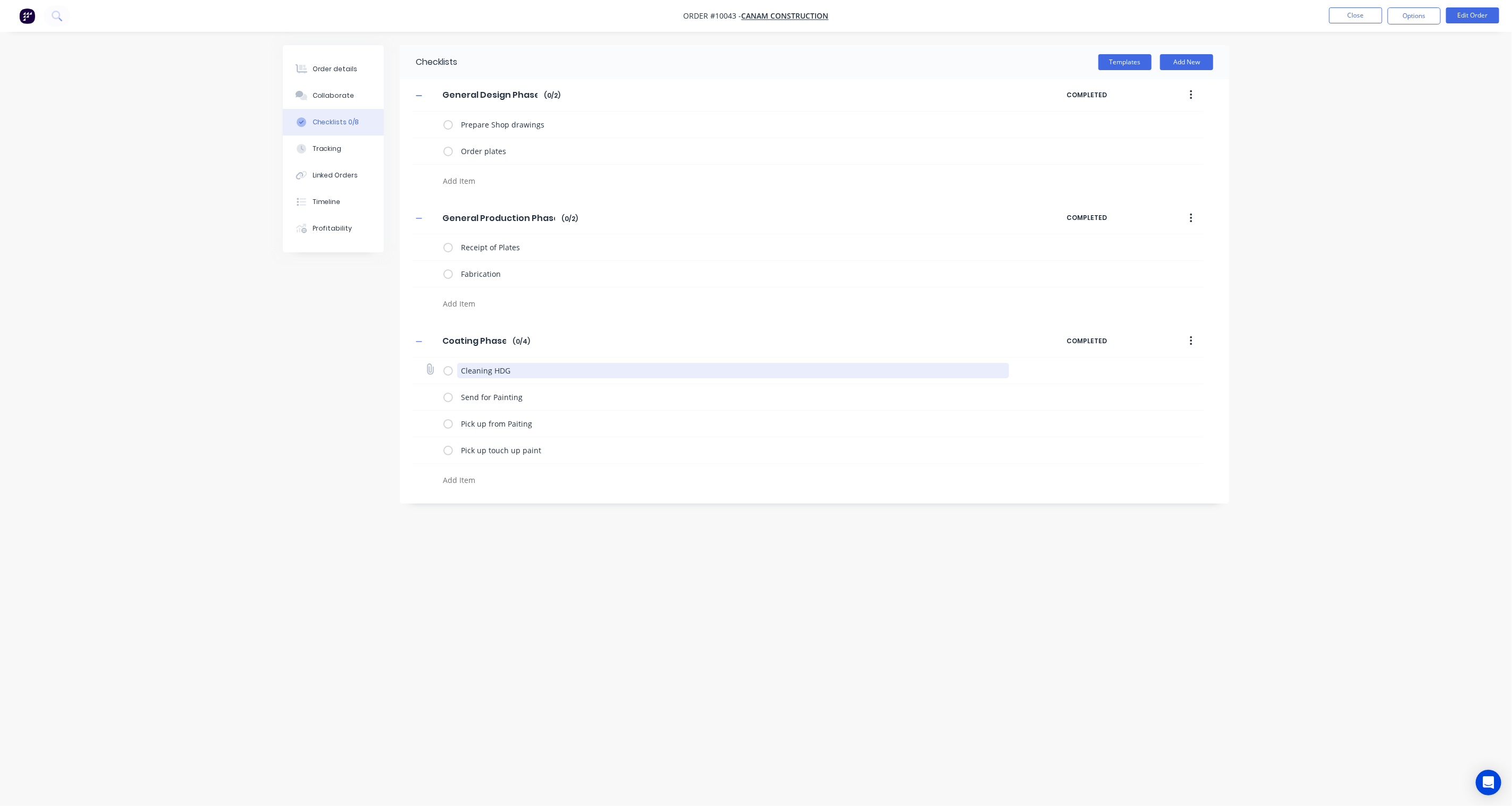
click at [446, 370] on div "Cleaning HDG" at bounding box center [728, 370] width 571 height 21
drag, startPoint x: 529, startPoint y: 373, endPoint x: 494, endPoint y: 371, distance: 35.1
click at [494, 371] on textarea "Send for Painting" at bounding box center [733, 371] width 552 height 15
type textarea "x"
type textarea "Send for P"
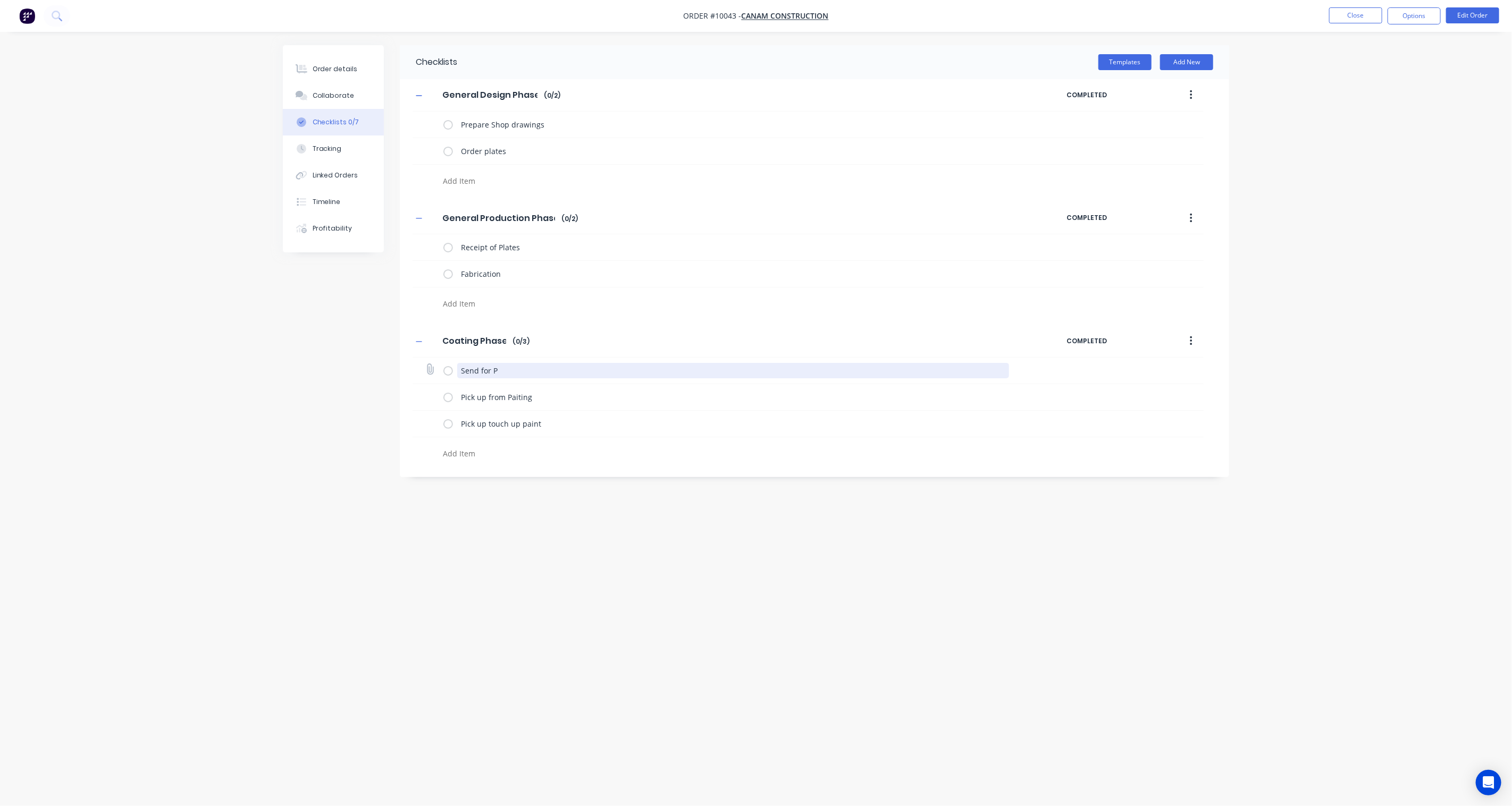
type textarea "x"
type textarea "Send for Po"
type textarea "x"
type textarea "Send for Pow"
type textarea "x"
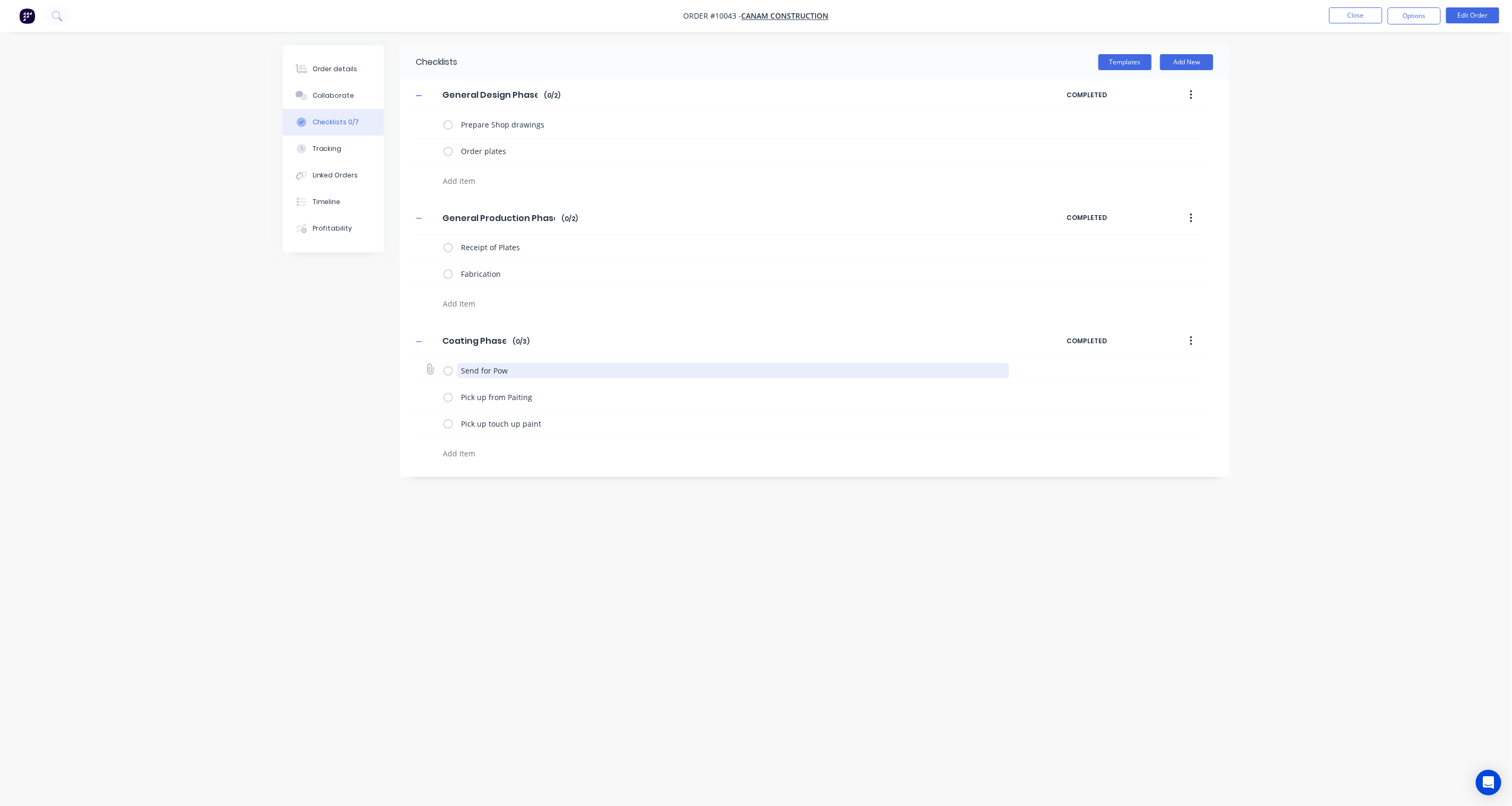
type textarea "Send for Powd"
type textarea "x"
type textarea "Send for Powde"
type textarea "x"
type textarea "Send for Powder"
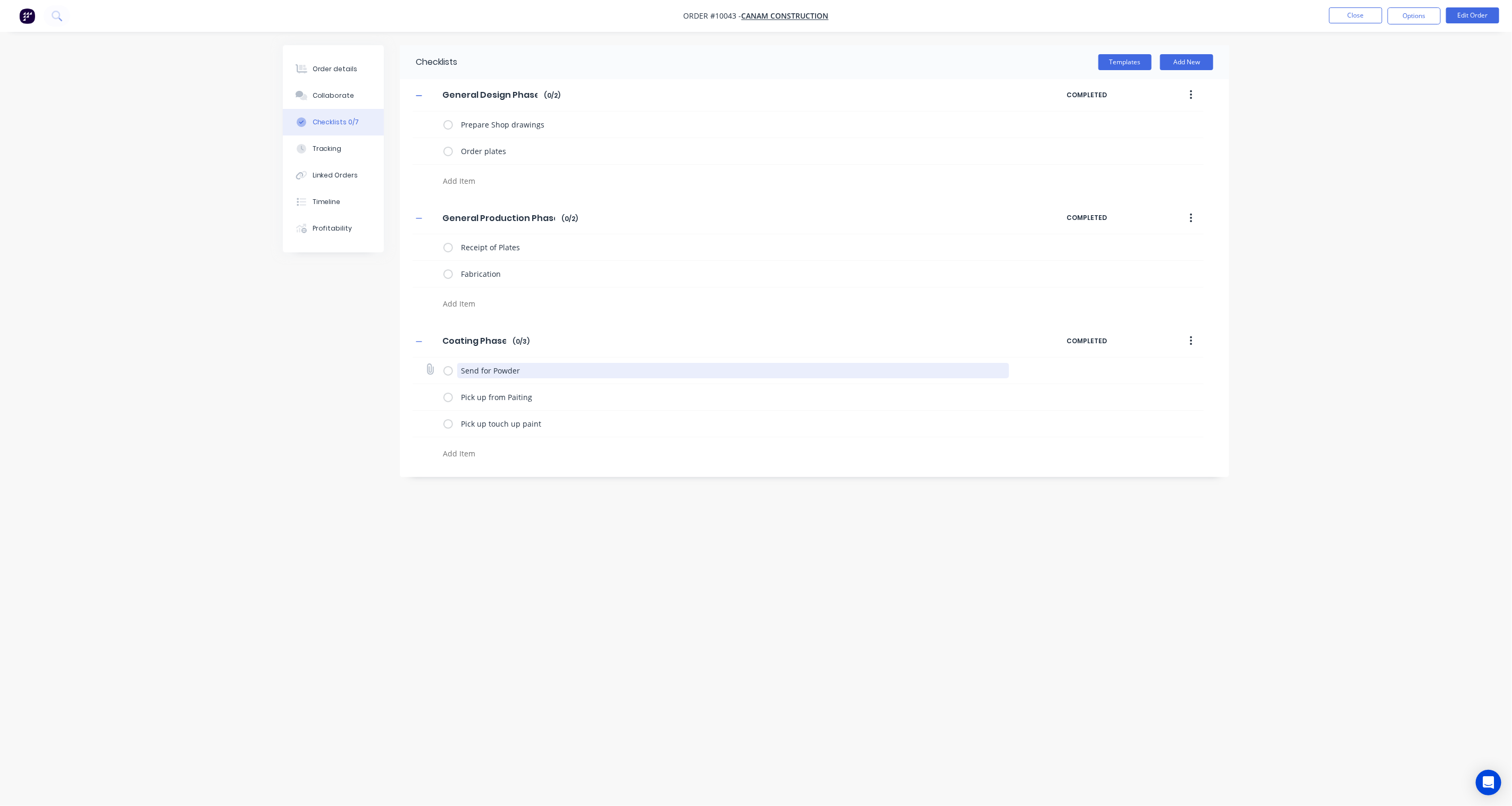
type textarea "x"
type textarea "Send for Powder"
type textarea "x"
type textarea "Send for Powder C"
type textarea "x"
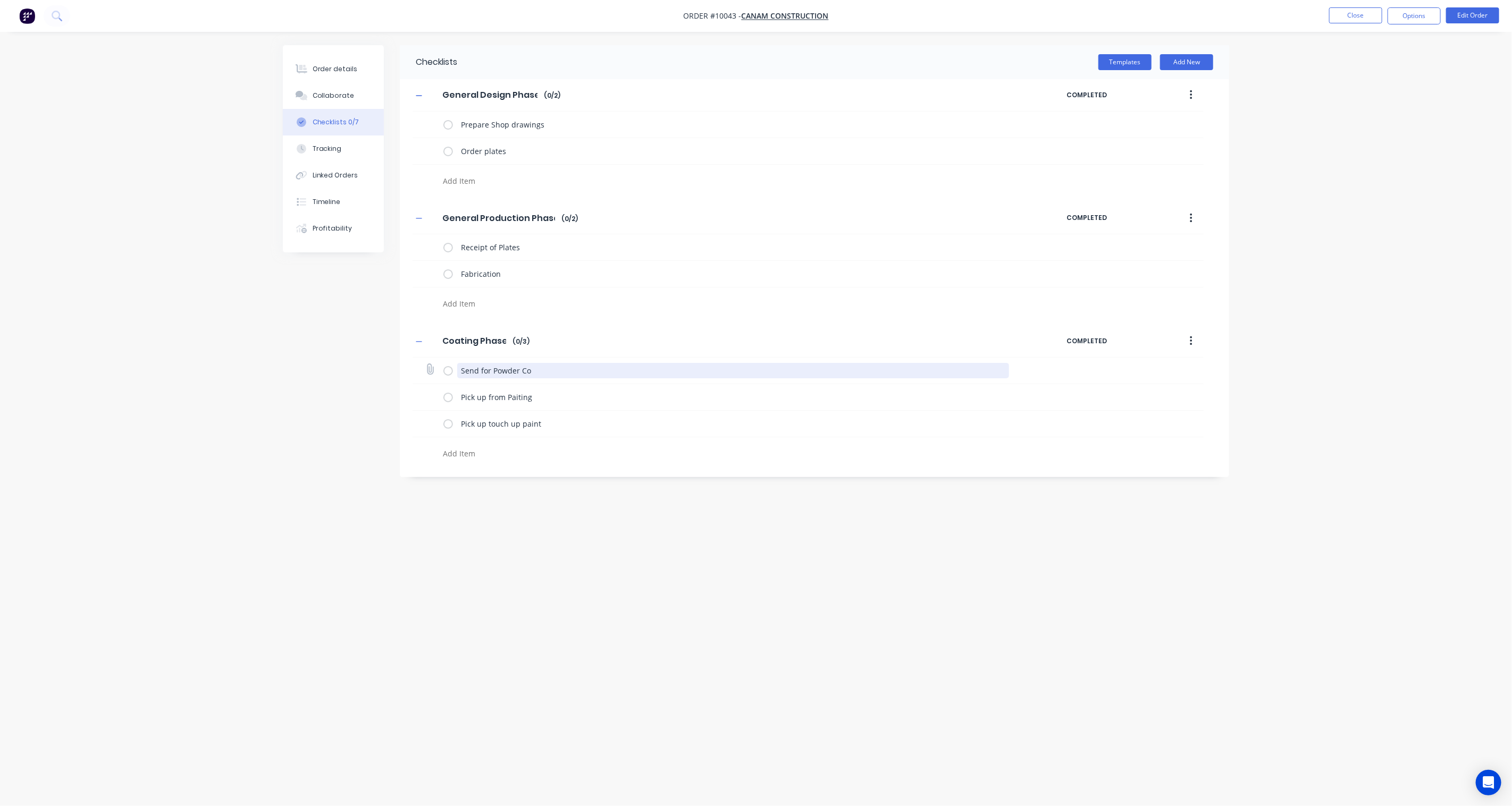
type textarea "Send for Powder Coa"
type textarea "x"
type textarea "Send for Powder Coati"
type textarea "x"
type textarea "Send for Powder Coatin"
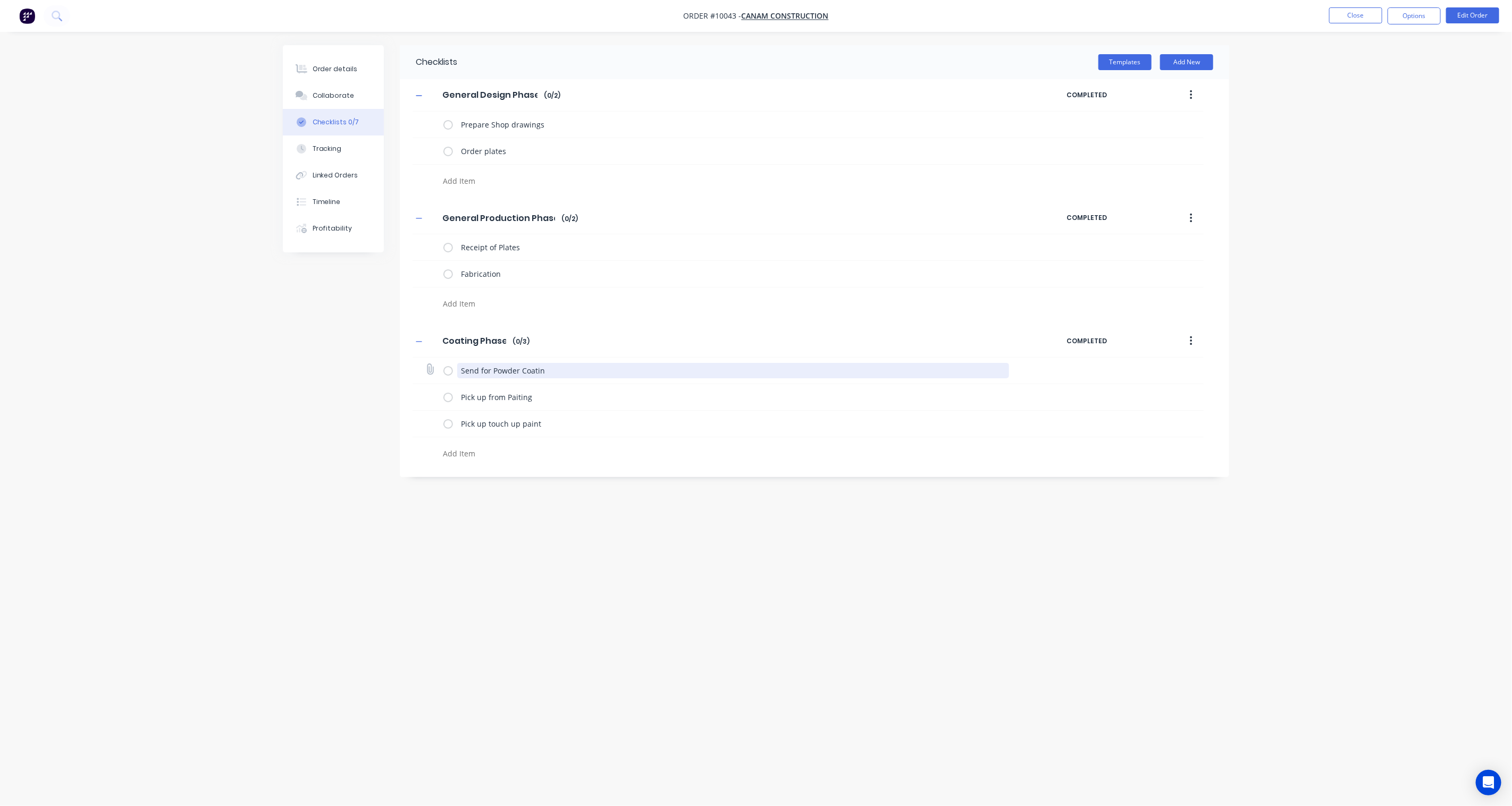
type textarea "x"
drag, startPoint x: 555, startPoint y: 371, endPoint x: 493, endPoint y: 370, distance: 62.0
click at [493, 370] on textarea "Send for Powder Coating" at bounding box center [733, 371] width 552 height 15
type textarea "Send for Powder Coating"
drag, startPoint x: 539, startPoint y: 402, endPoint x: 508, endPoint y: 402, distance: 31.0
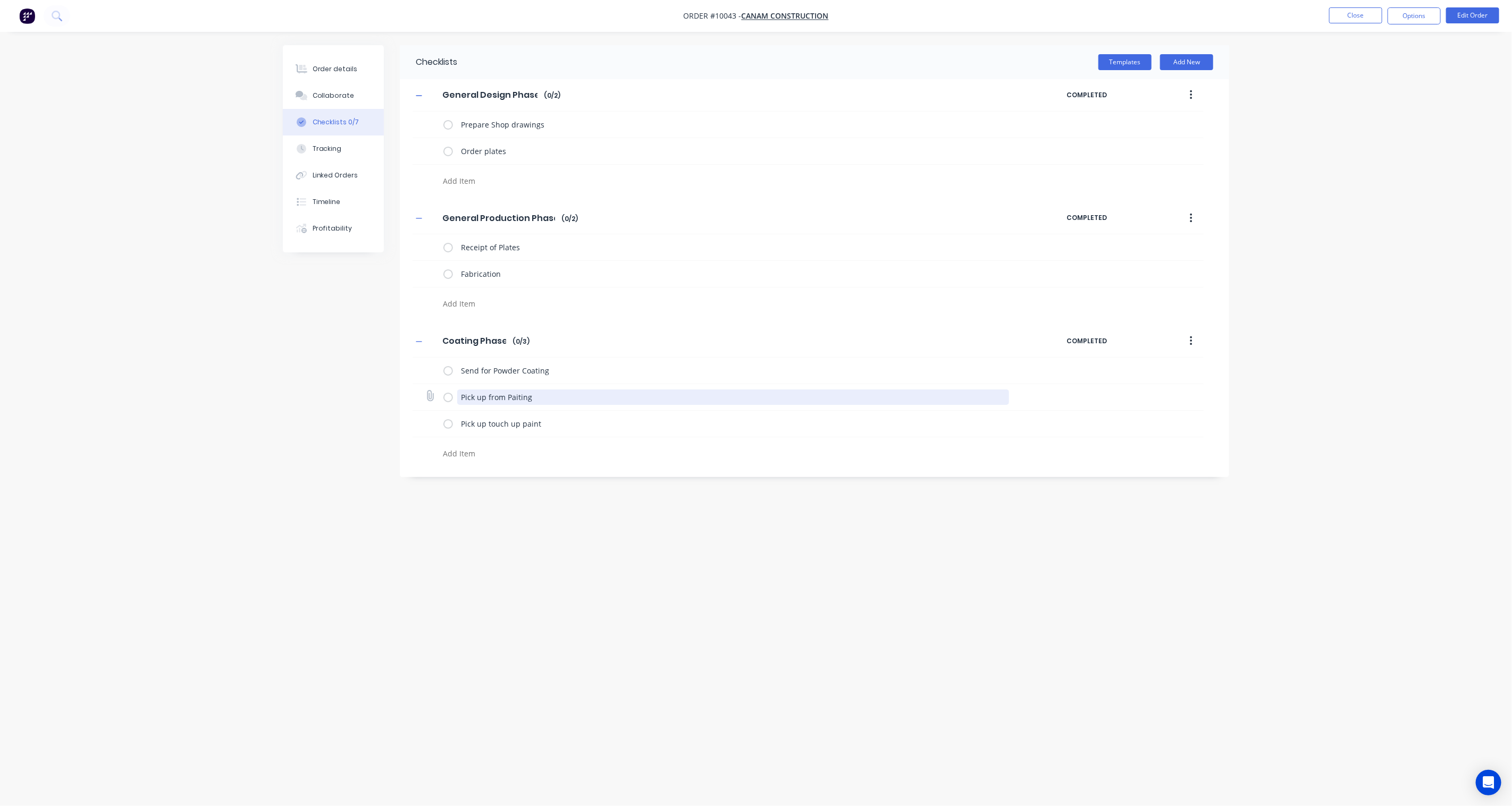
click at [508, 402] on textarea "Pick up from Paiting" at bounding box center [733, 397] width 552 height 15
paste textarea "owder Coa"
type textarea "x"
type textarea "Pick up from Powder Coating"
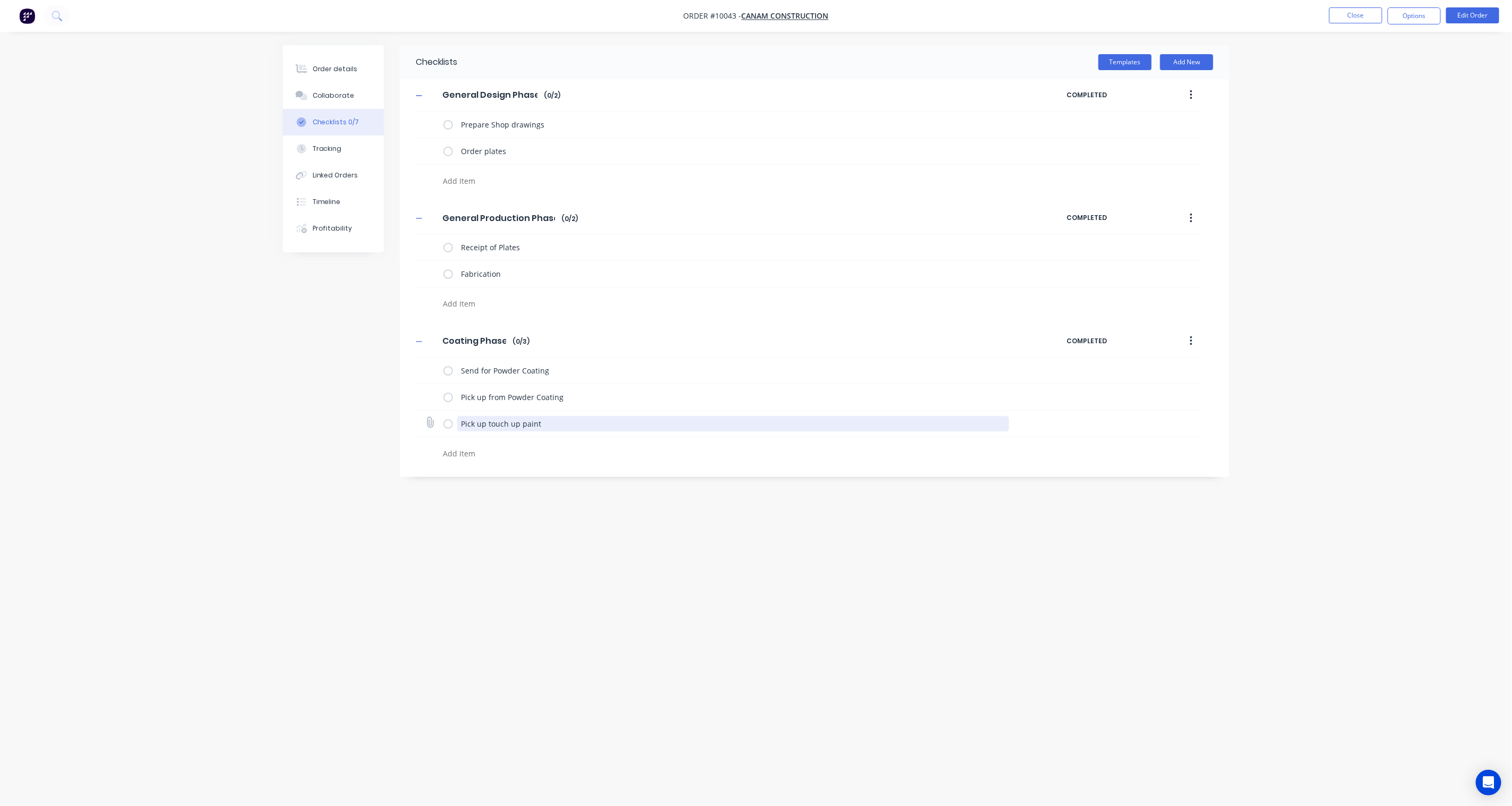
drag, startPoint x: 551, startPoint y: 425, endPoint x: 521, endPoint y: 422, distance: 30.1
click at [521, 422] on textarea "Pick up touch up paint" at bounding box center [733, 424] width 552 height 15
click at [530, 479] on div "Checklists Templates Add New General Design Phase General Design Phase Enter Ch…" at bounding box center [756, 382] width 946 height 675
drag, startPoint x: 521, startPoint y: 427, endPoint x: 437, endPoint y: 428, distance: 84.0
click at [437, 428] on div "Pick up touch up paint" at bounding box center [808, 424] width 791 height 26
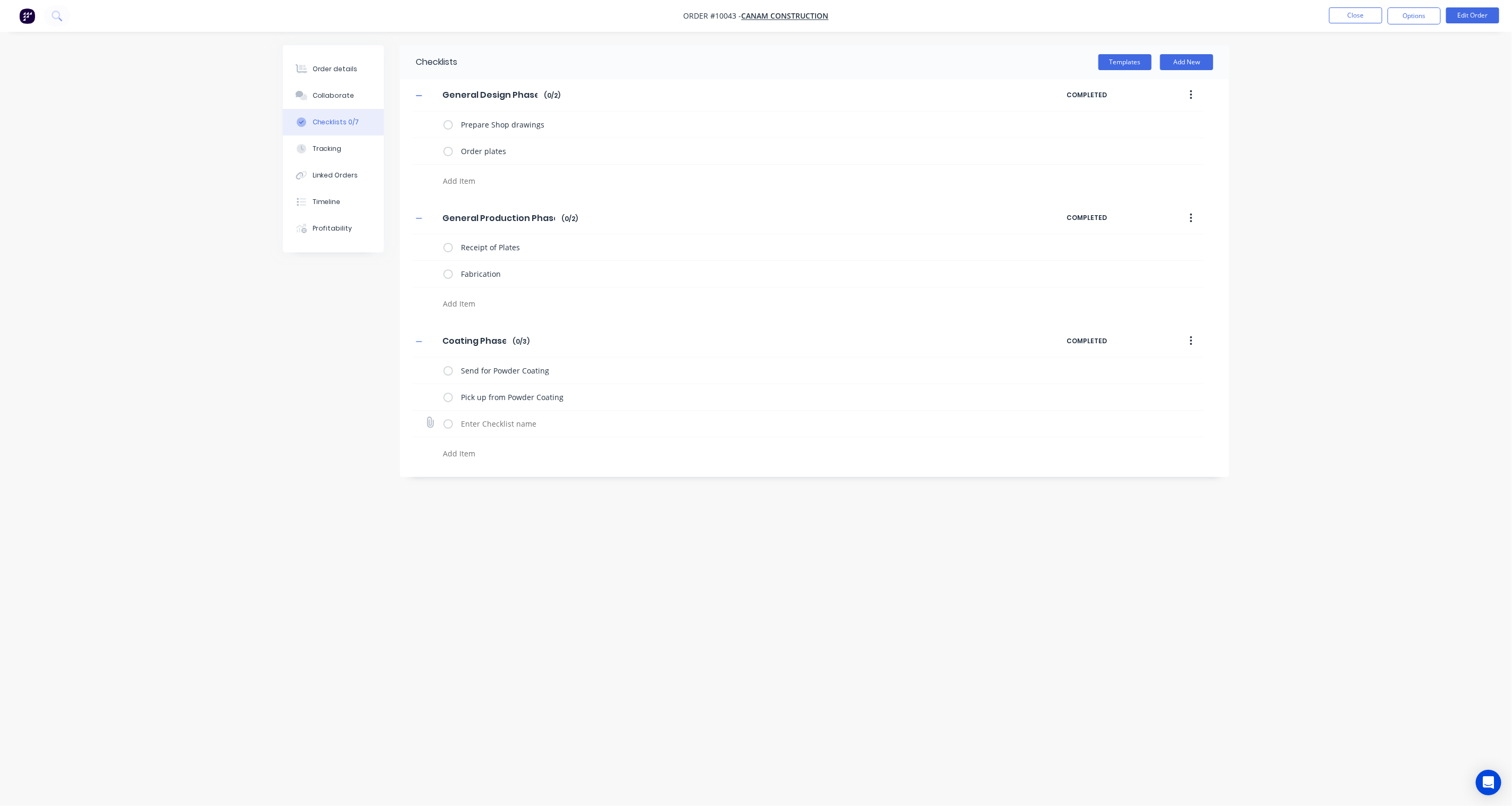
type textarea "x"
click at [652, 560] on div "Checklists Templates Add New General Design Phase General Design Phase Enter Ch…" at bounding box center [756, 382] width 946 height 675
drag, startPoint x: 795, startPoint y: 631, endPoint x: 576, endPoint y: 192, distance: 490.6
click at [795, 629] on div "Checklists Templates Add New General Design Phase General Design Phase Enter Ch…" at bounding box center [756, 382] width 946 height 675
click at [319, 60] on button "Order details" at bounding box center [333, 69] width 101 height 26
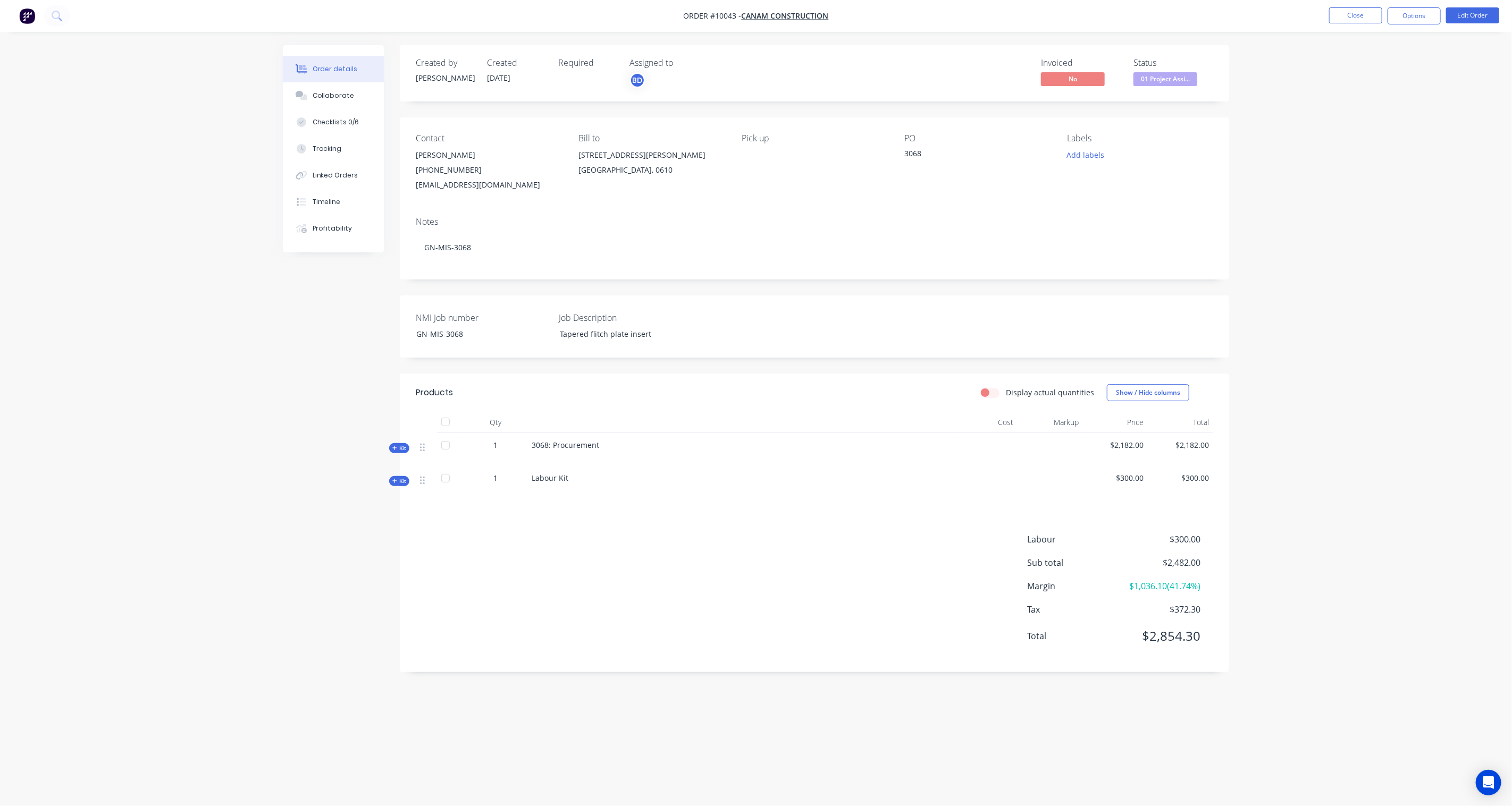
click at [397, 482] on span "Kit" at bounding box center [399, 481] width 14 height 8
click at [403, 444] on span "Kit" at bounding box center [399, 448] width 14 height 8
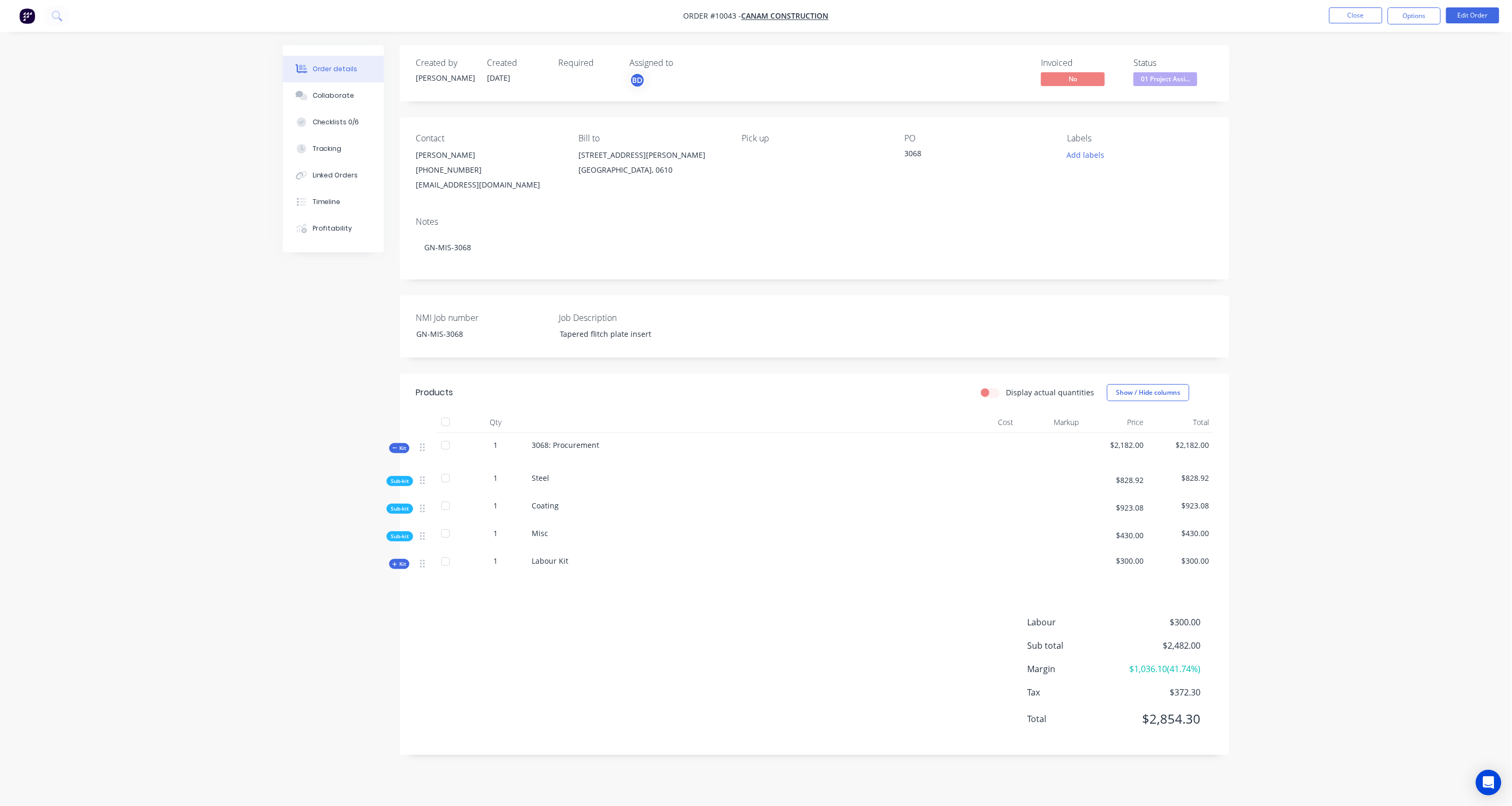
click at [401, 447] on span "Kit" at bounding box center [399, 448] width 14 height 8
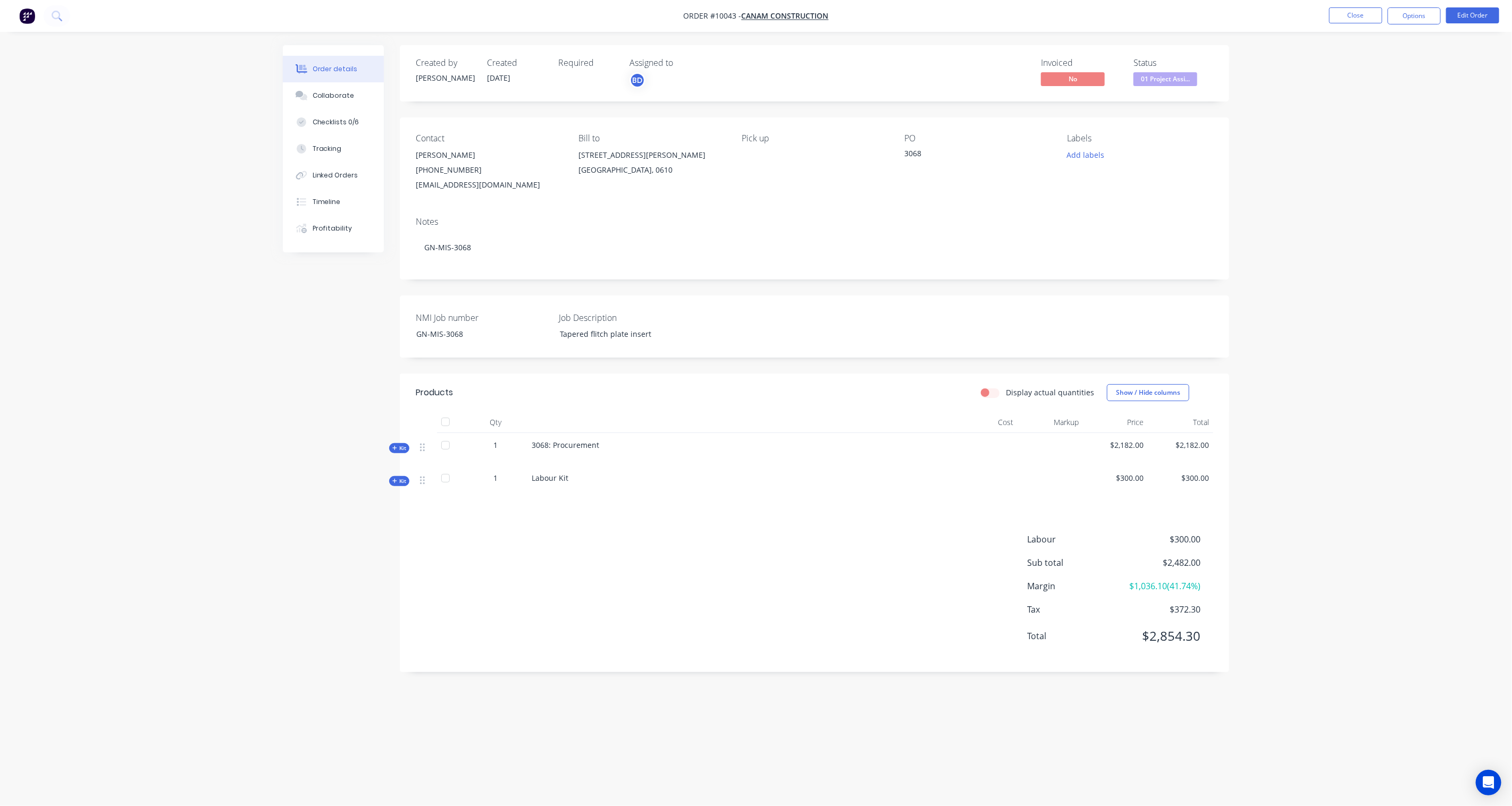
click at [395, 479] on icon at bounding box center [394, 480] width 5 height 5
click at [396, 482] on icon at bounding box center [394, 480] width 5 height 5
click at [342, 93] on div "Collaborate" at bounding box center [334, 96] width 42 height 9
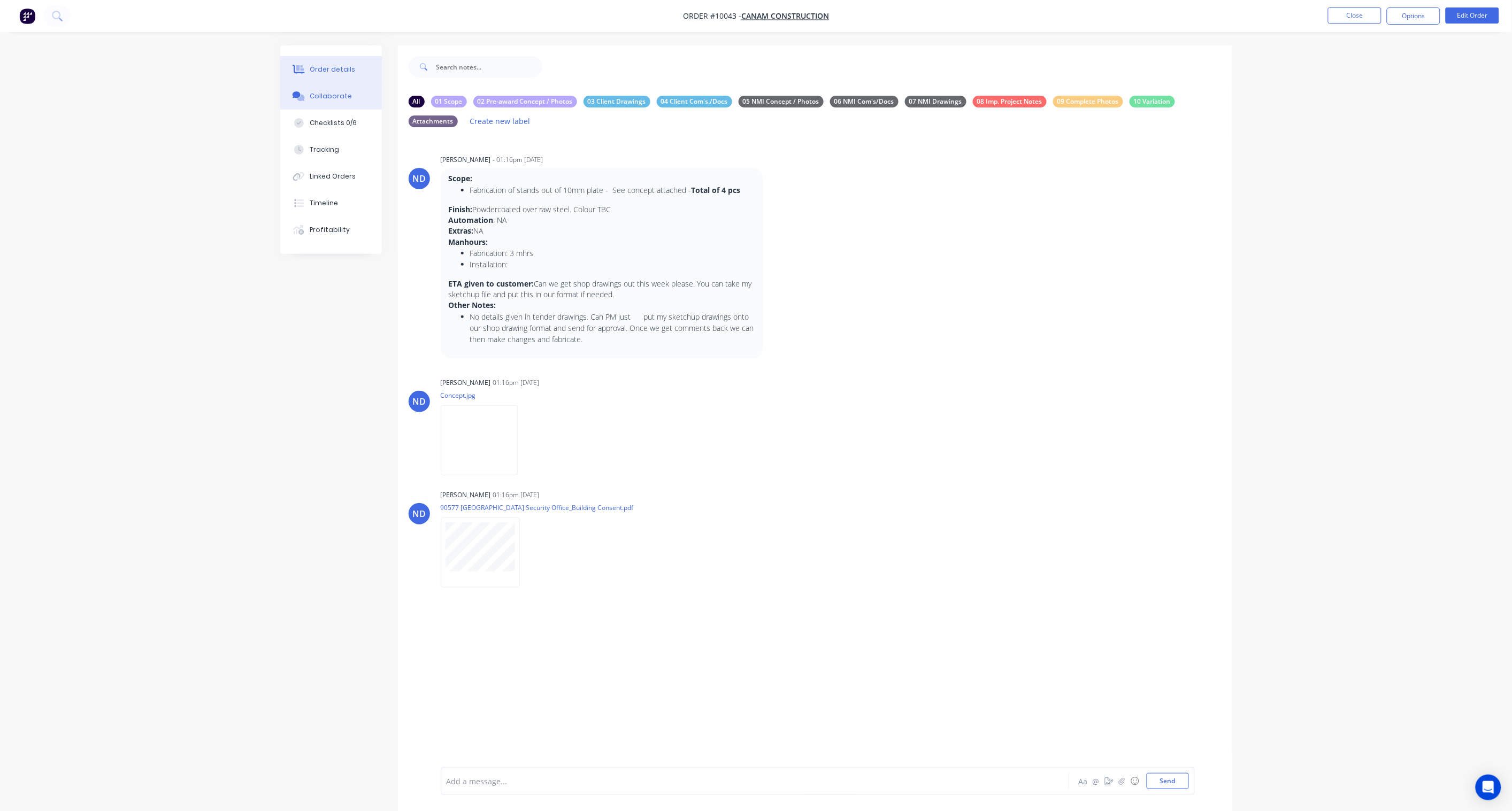
click at [324, 70] on div "Order details" at bounding box center [332, 70] width 45 height 9
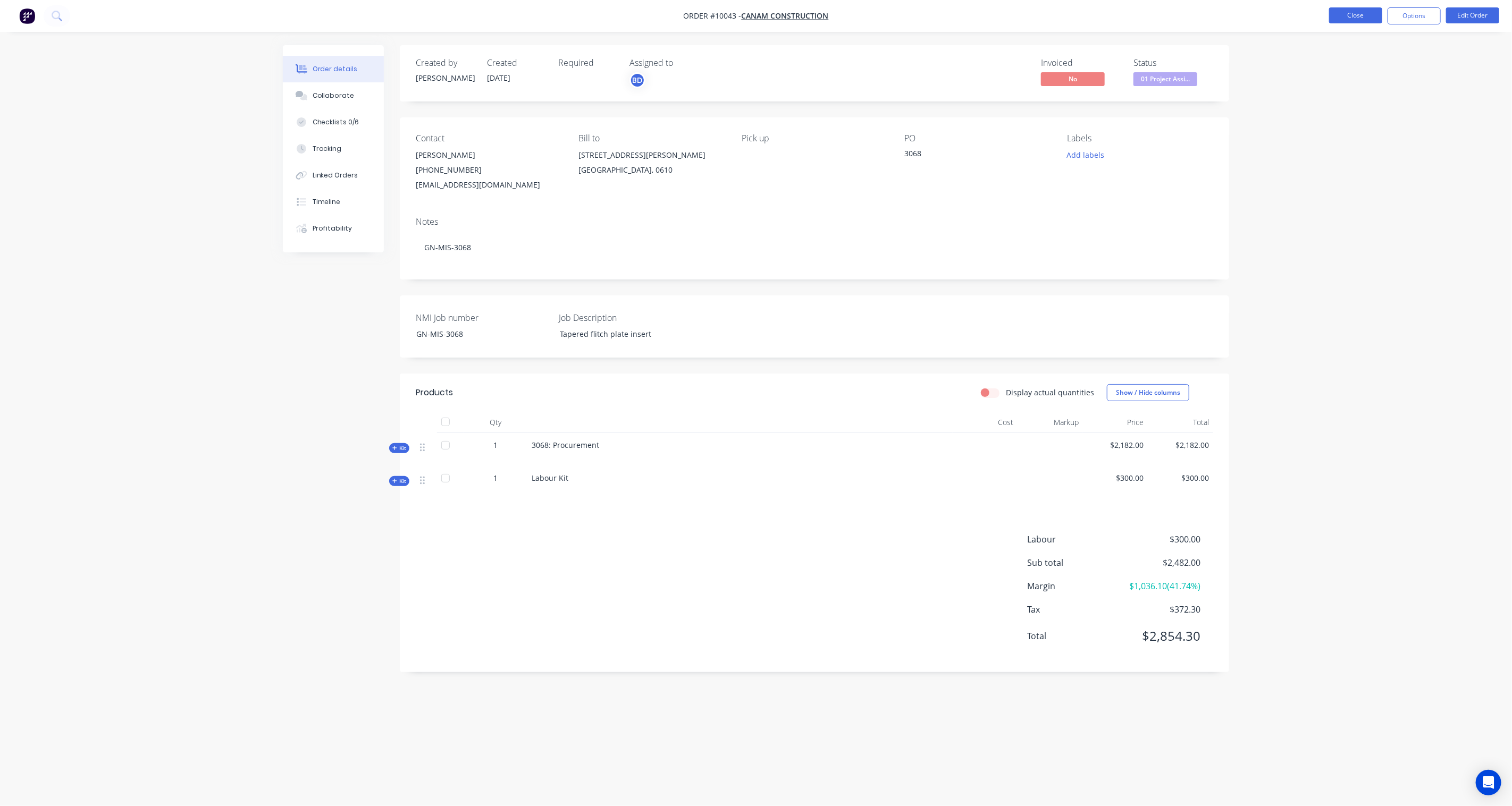
click at [1349, 12] on button "Close" at bounding box center [1355, 15] width 53 height 16
